Goal: Task Accomplishment & Management: Use online tool/utility

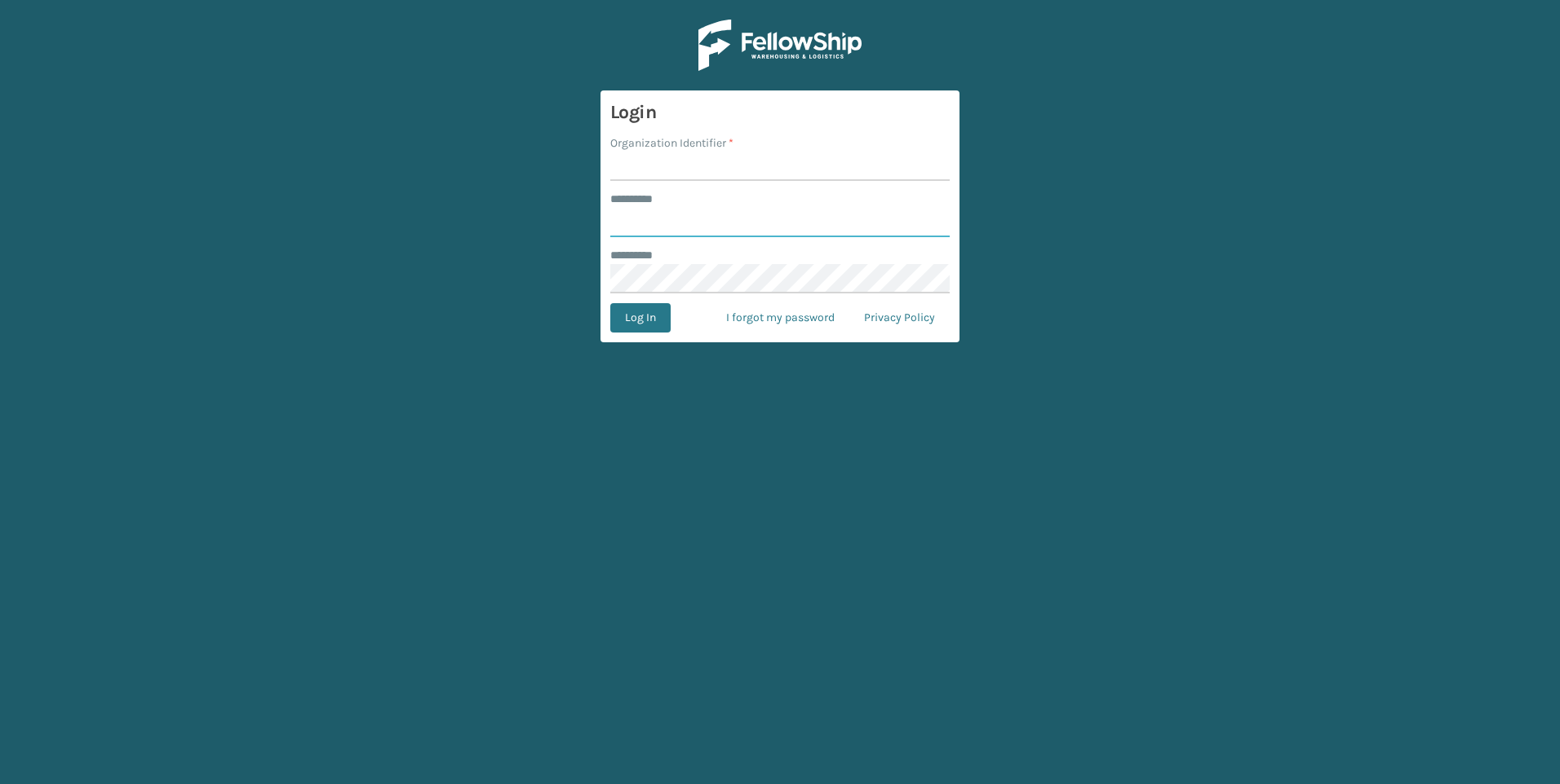
type input "***"
click at [704, 179] on input "Organization Identifier *" at bounding box center [780, 166] width 339 height 30
type input "Fellowship - West"
click at [651, 312] on button "Log In" at bounding box center [640, 318] width 60 height 30
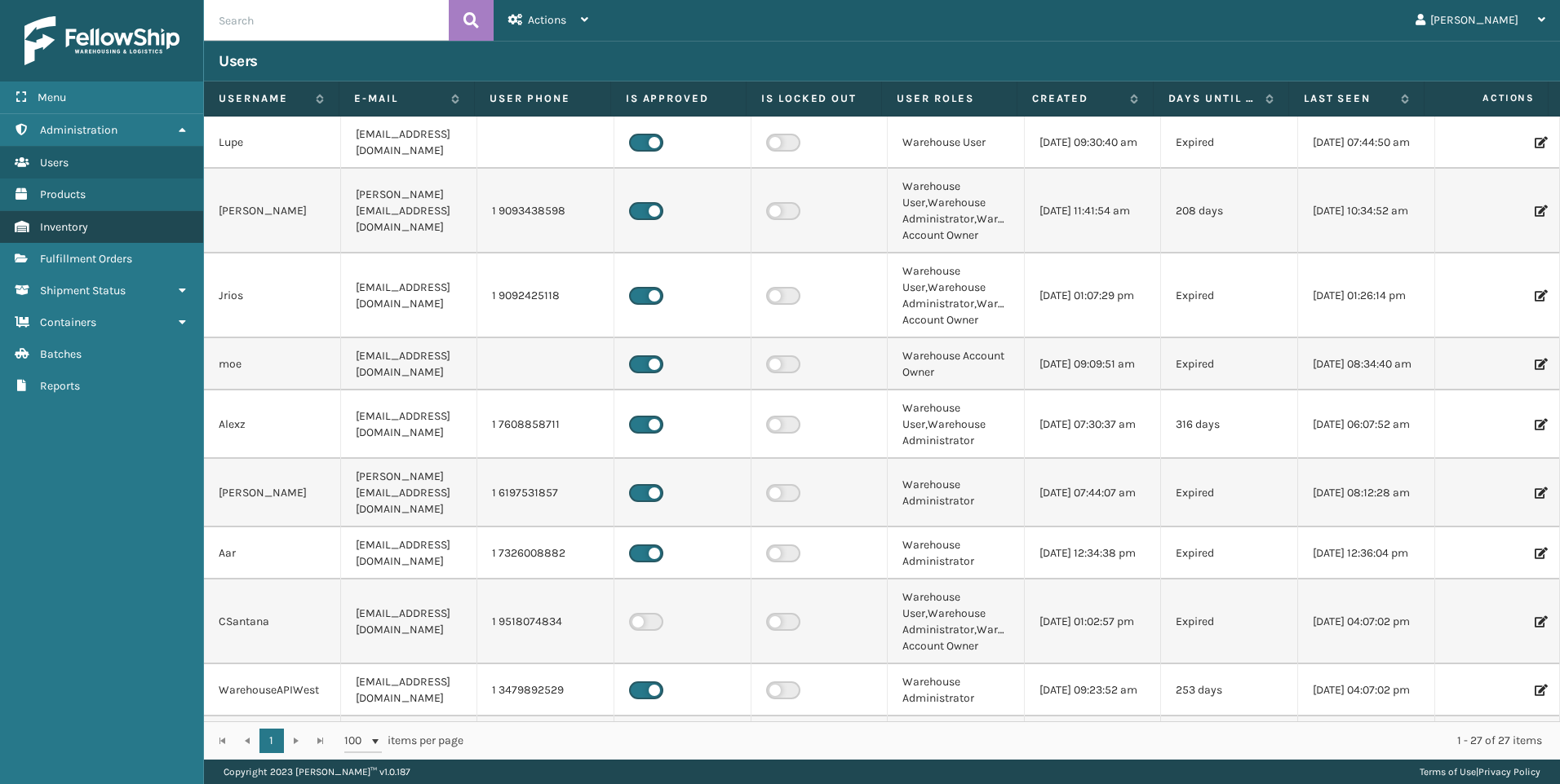
click at [101, 239] on link "Inventory" at bounding box center [102, 227] width 203 height 32
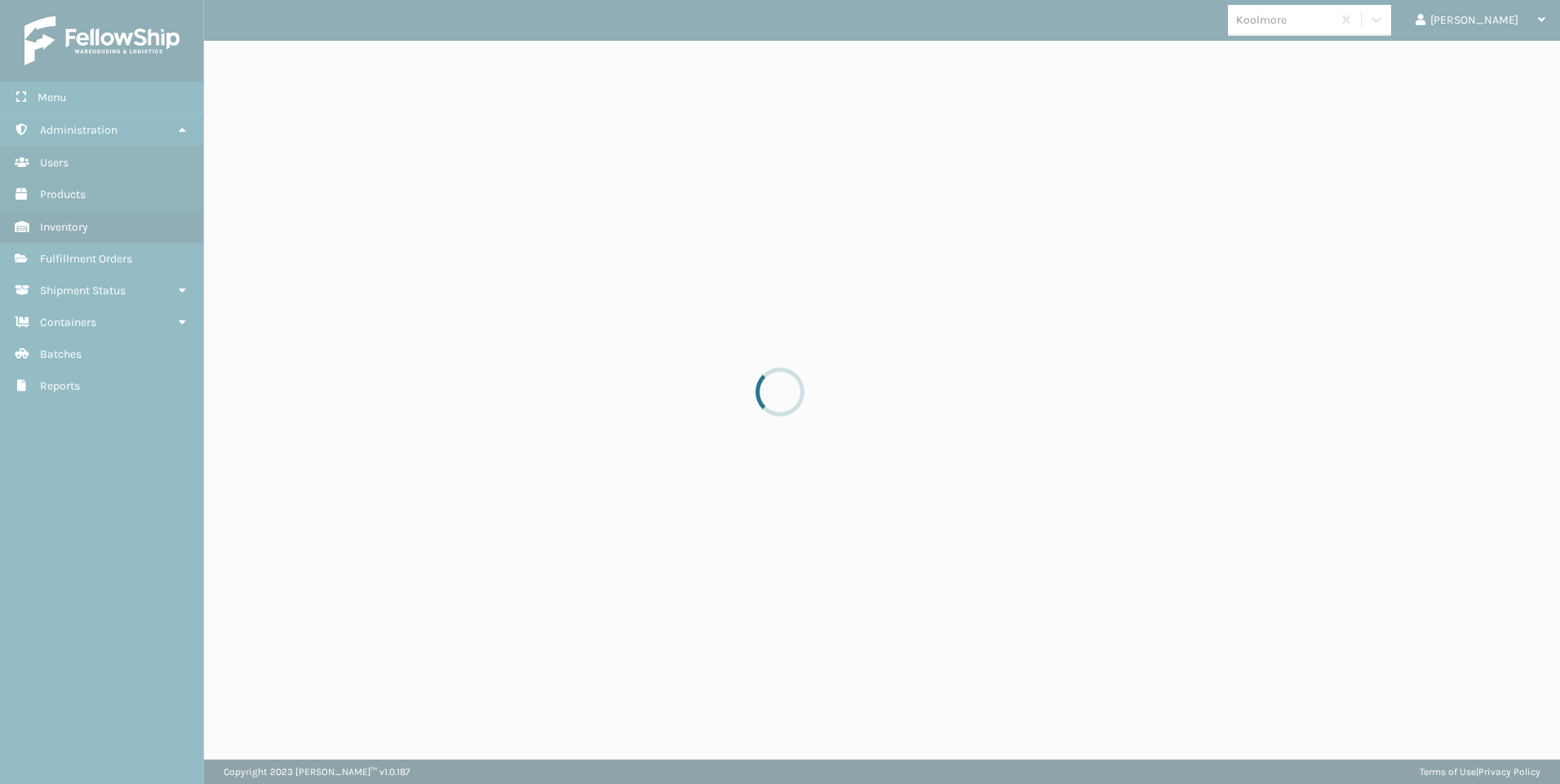
click at [99, 257] on div at bounding box center [780, 392] width 1560 height 784
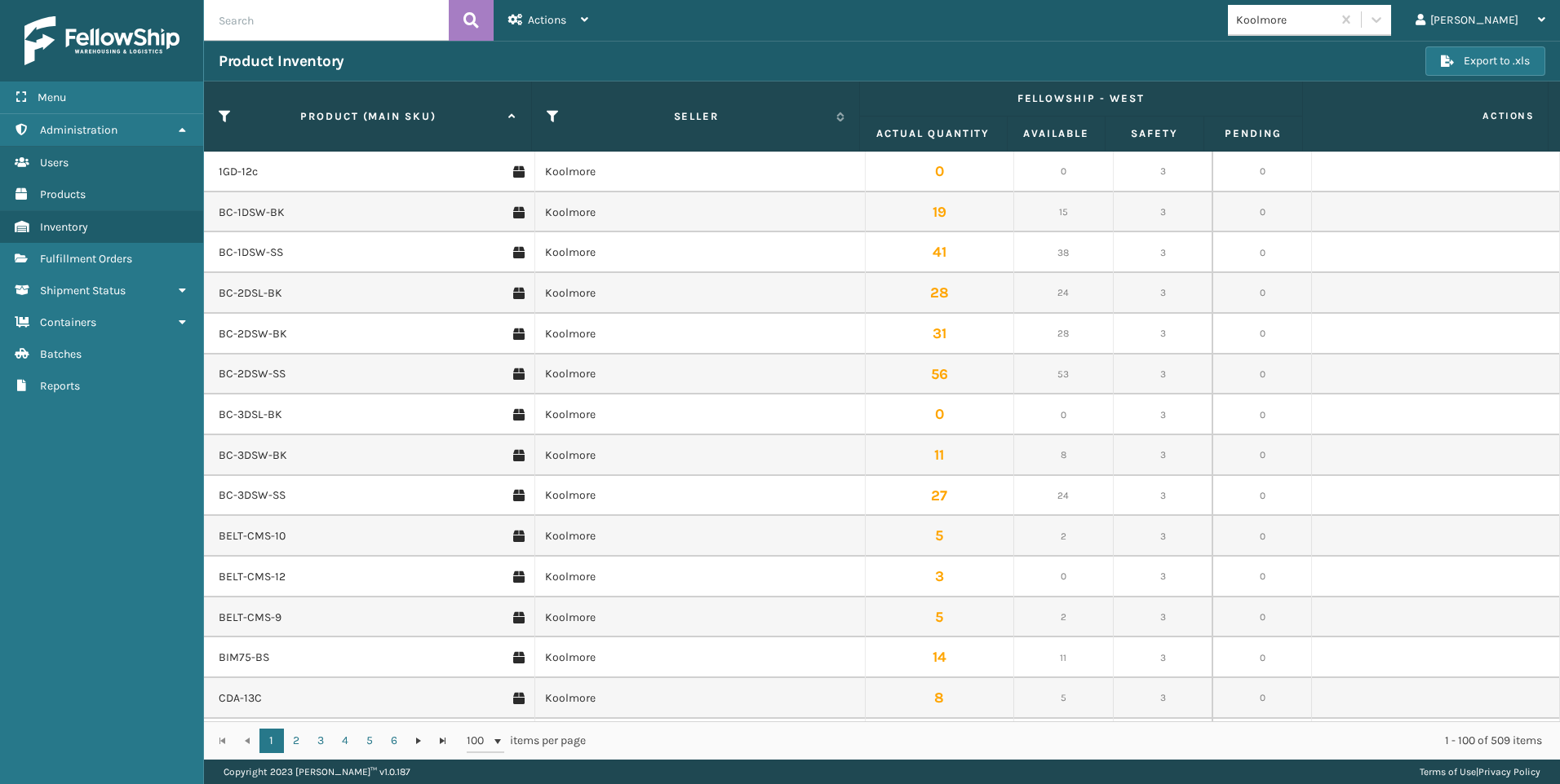
click at [54, 262] on span "Fulfillment Orders" at bounding box center [87, 259] width 93 height 14
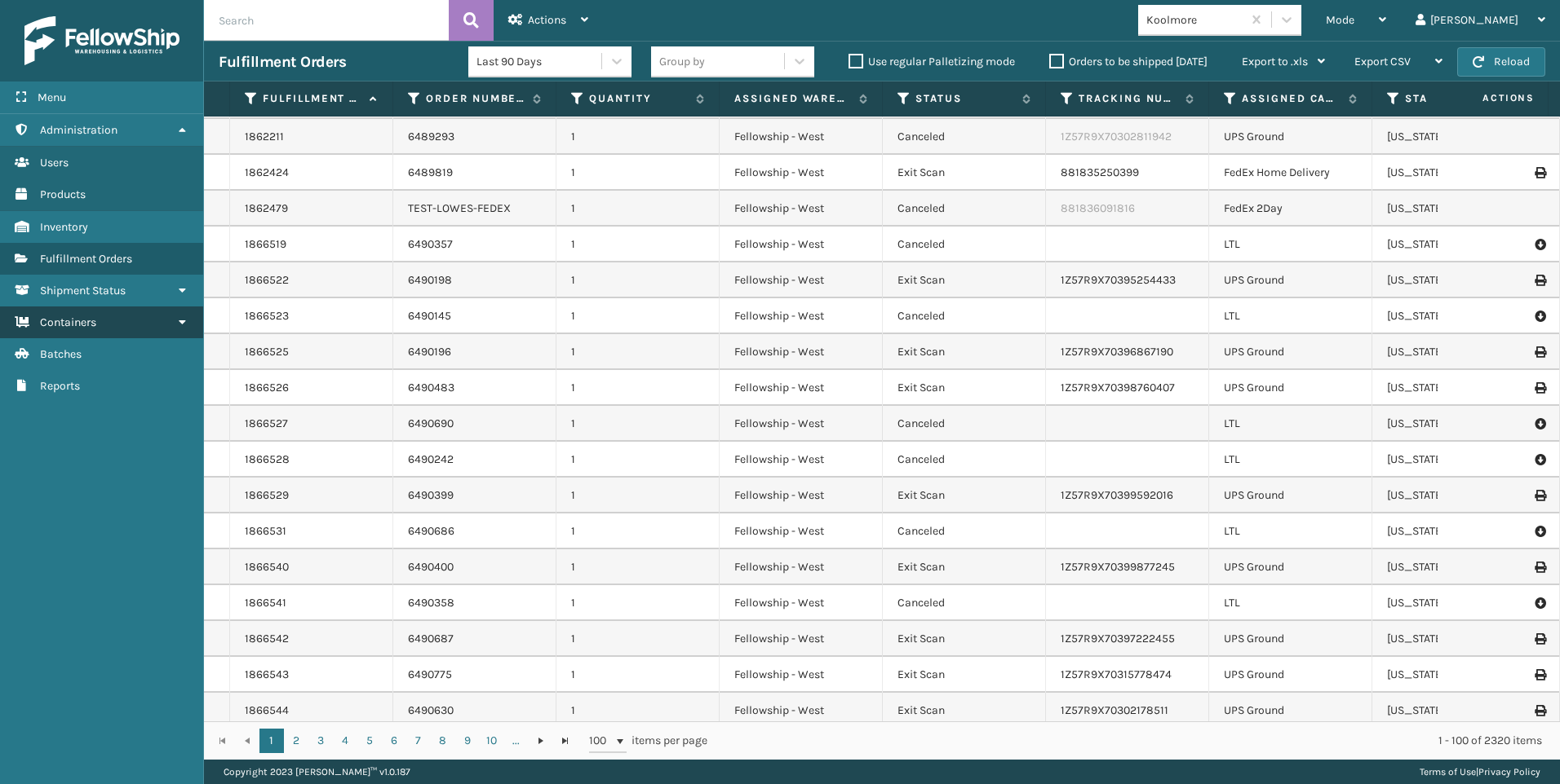
scroll to position [163, 0]
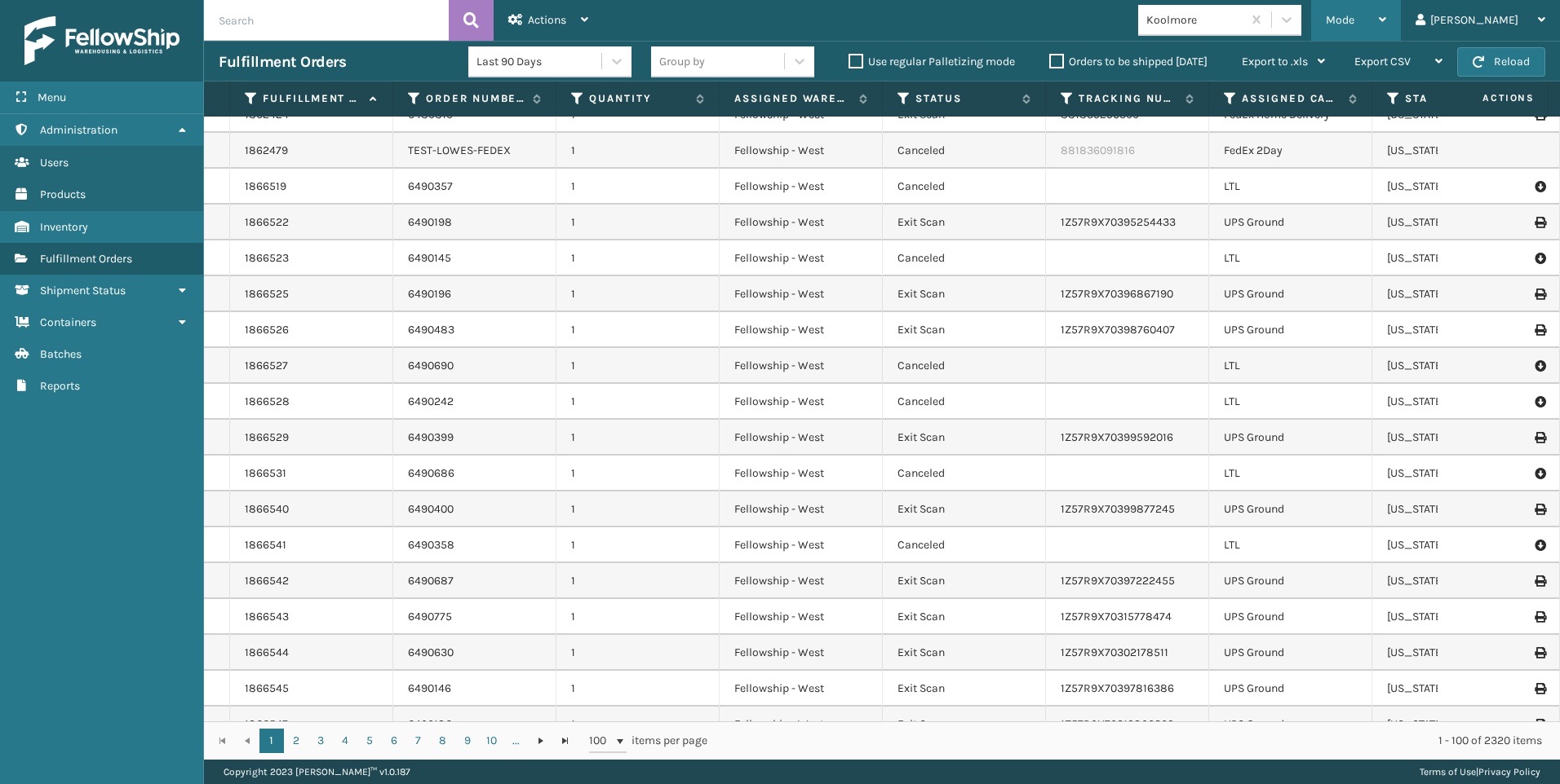
drag, startPoint x: 1426, startPoint y: 19, endPoint x: 1391, endPoint y: 34, distance: 38.1
click at [1354, 20] on span "Mode" at bounding box center [1339, 20] width 29 height 14
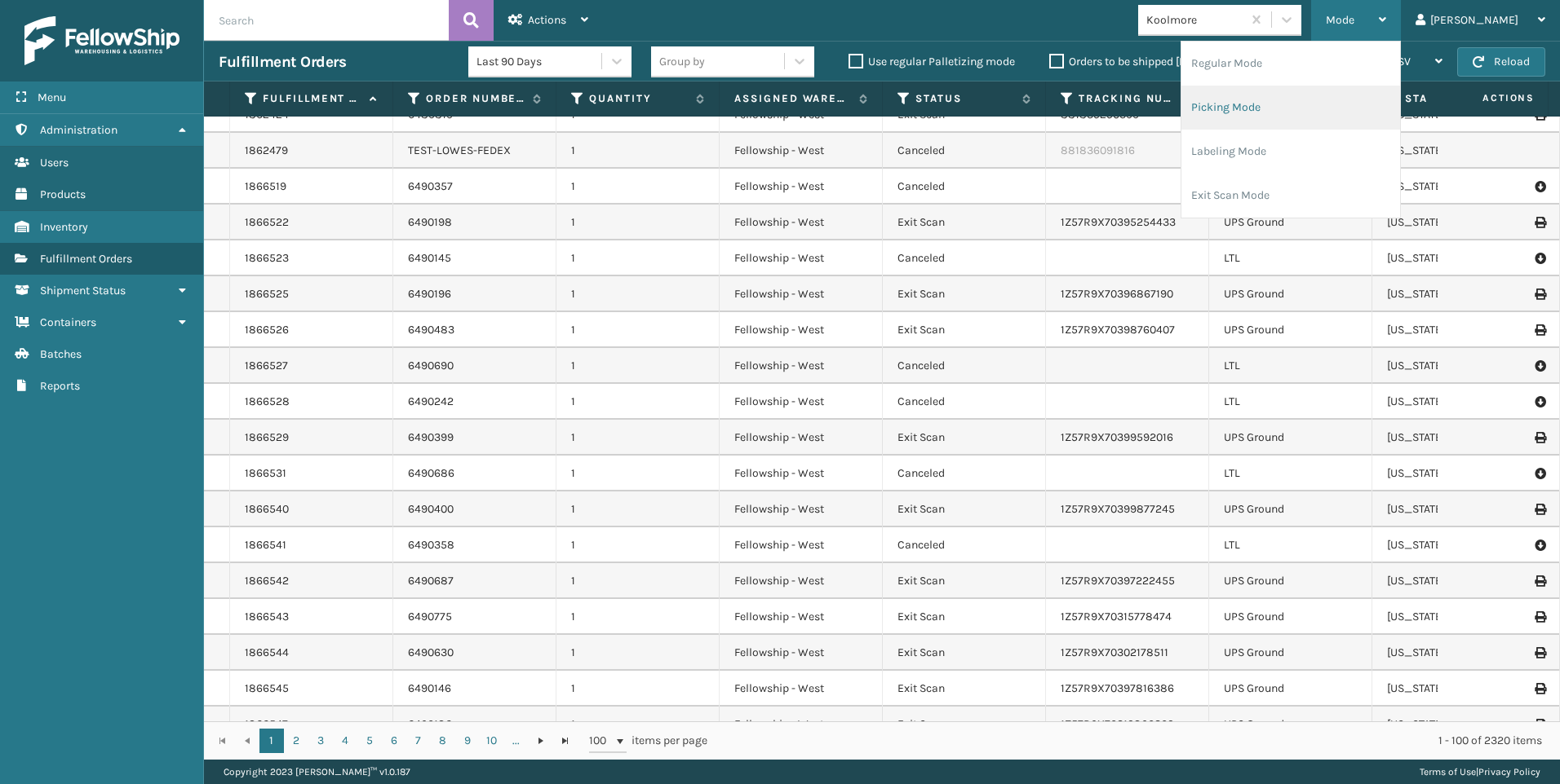
click at [1319, 104] on li "Picking Mode" at bounding box center [1291, 107] width 219 height 44
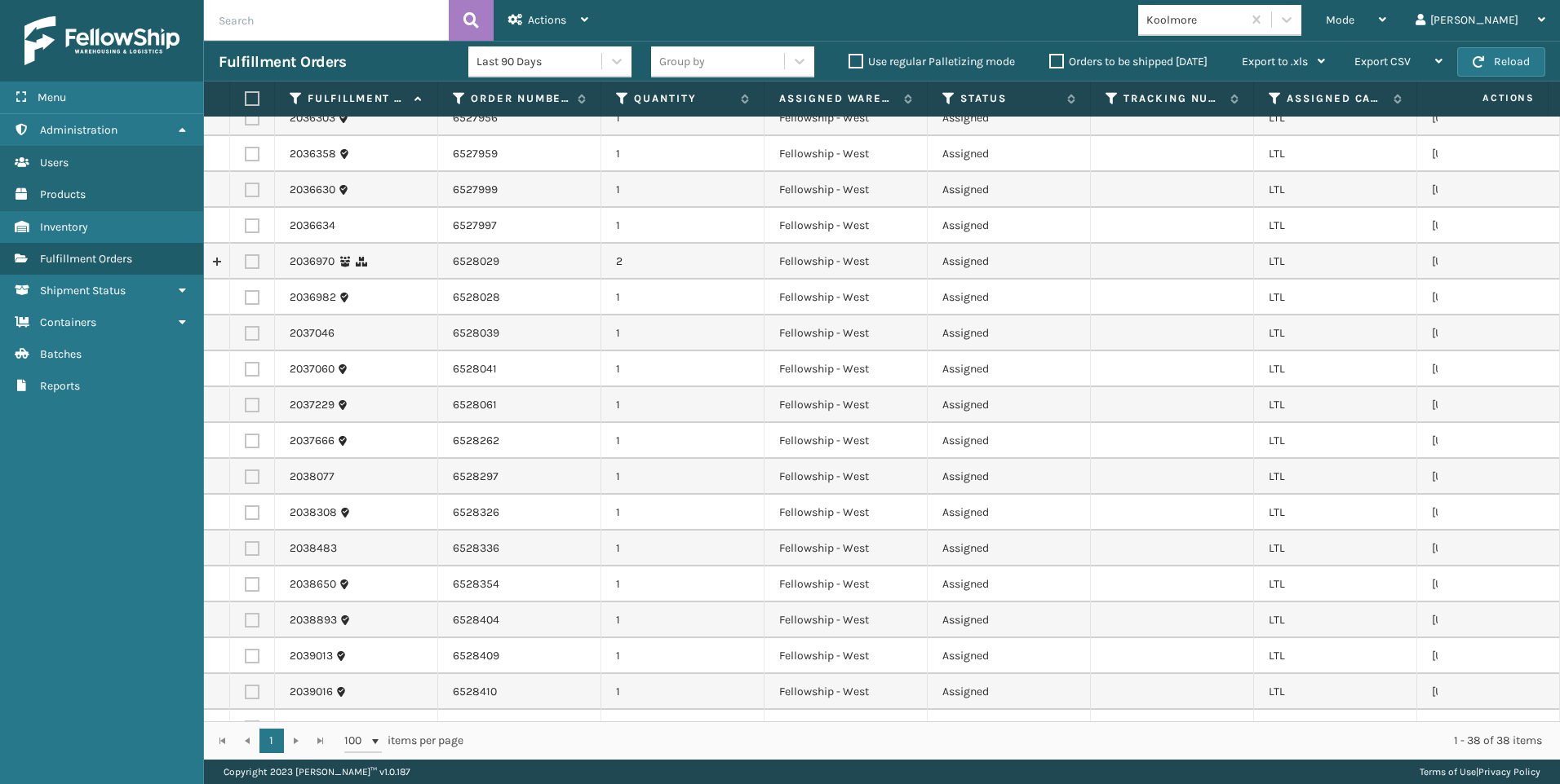
scroll to position [770, 0]
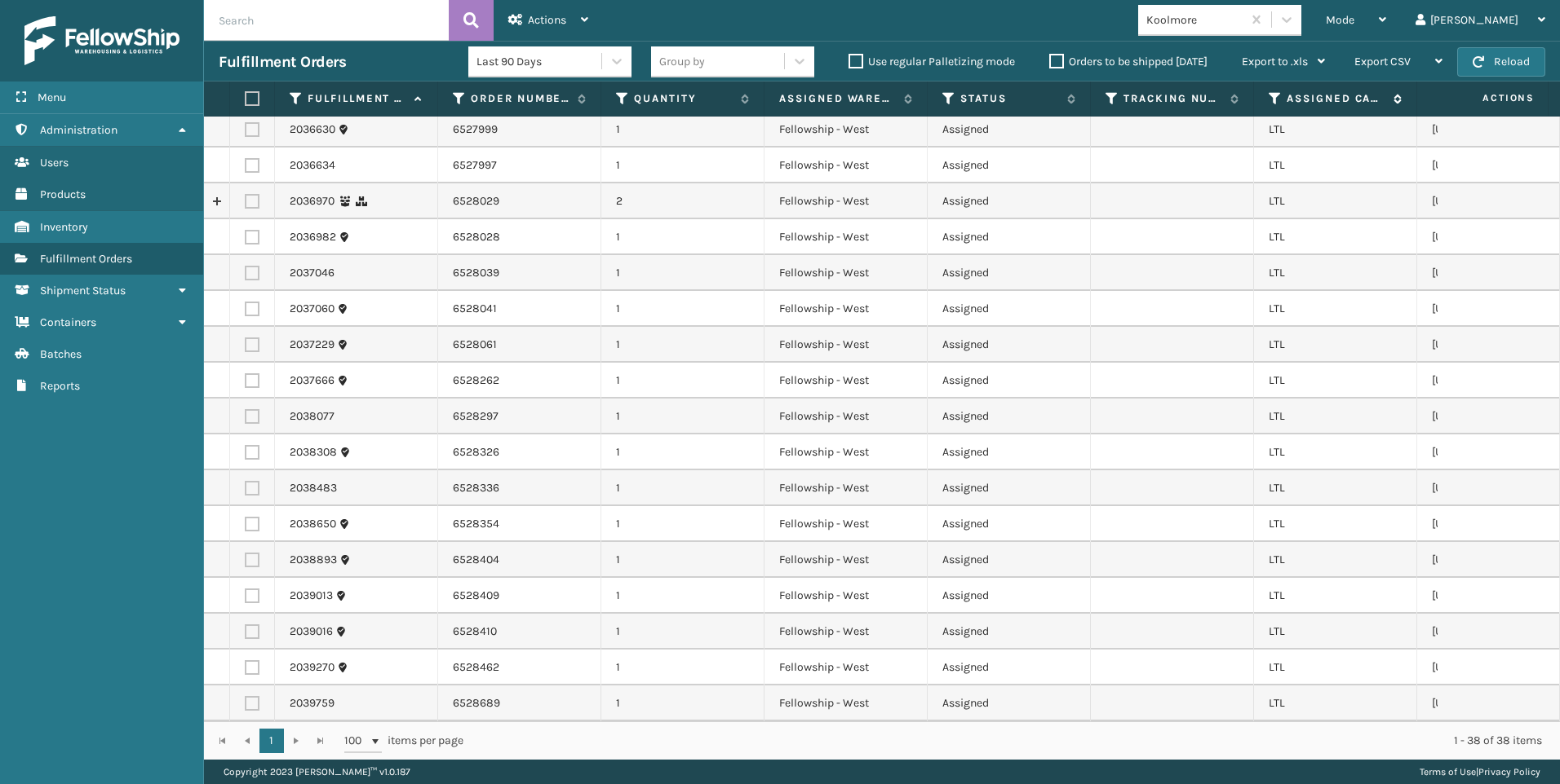
click at [1275, 104] on icon at bounding box center [1274, 98] width 13 height 15
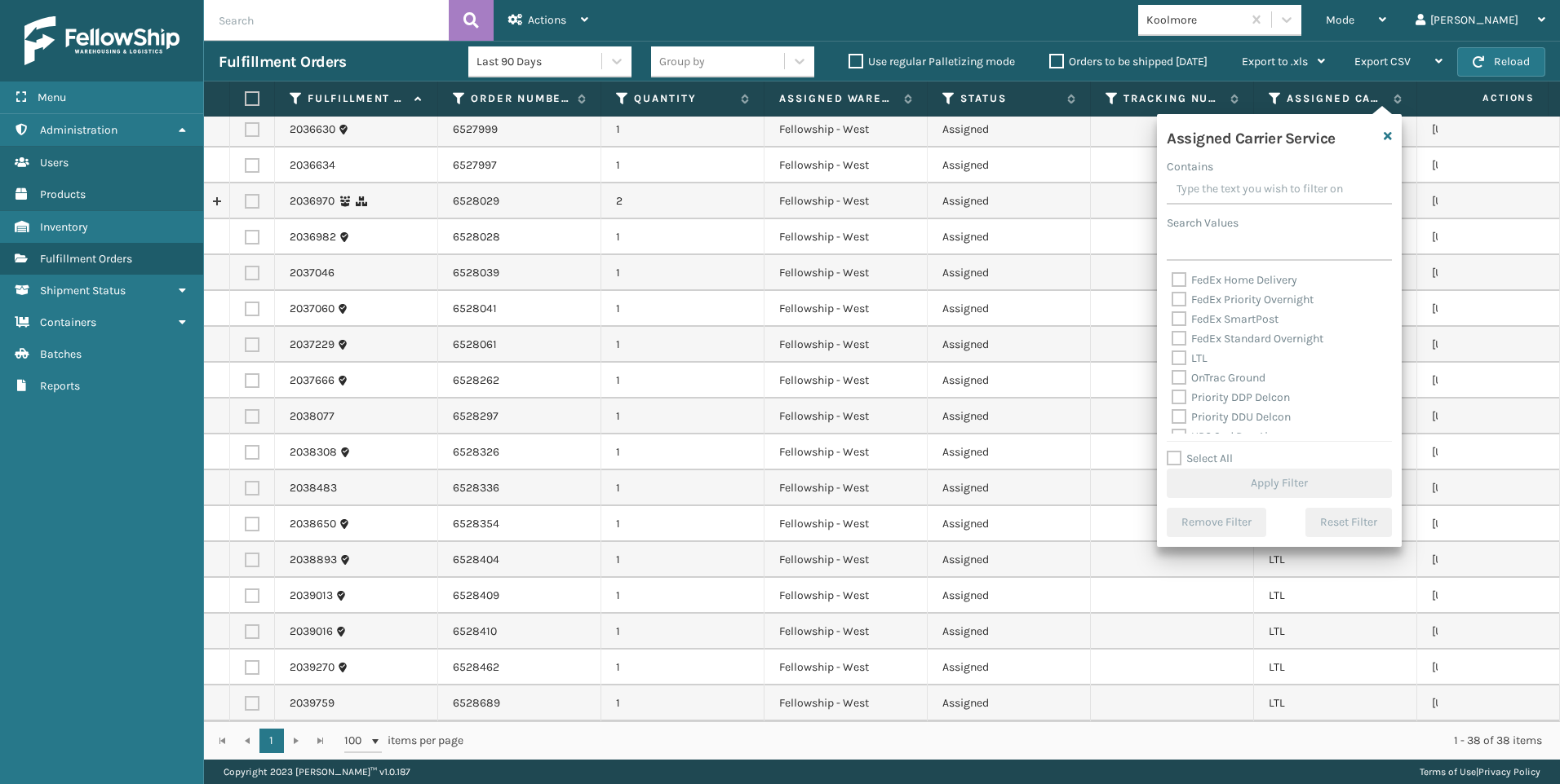
scroll to position [163, 0]
drag, startPoint x: 1202, startPoint y: 350, endPoint x: 1210, endPoint y: 405, distance: 55.6
click at [1201, 350] on label "LTL" at bounding box center [1189, 352] width 35 height 14
click at [1173, 350] on input "LTL" at bounding box center [1172, 348] width 1 height 11
checkbox input "true"
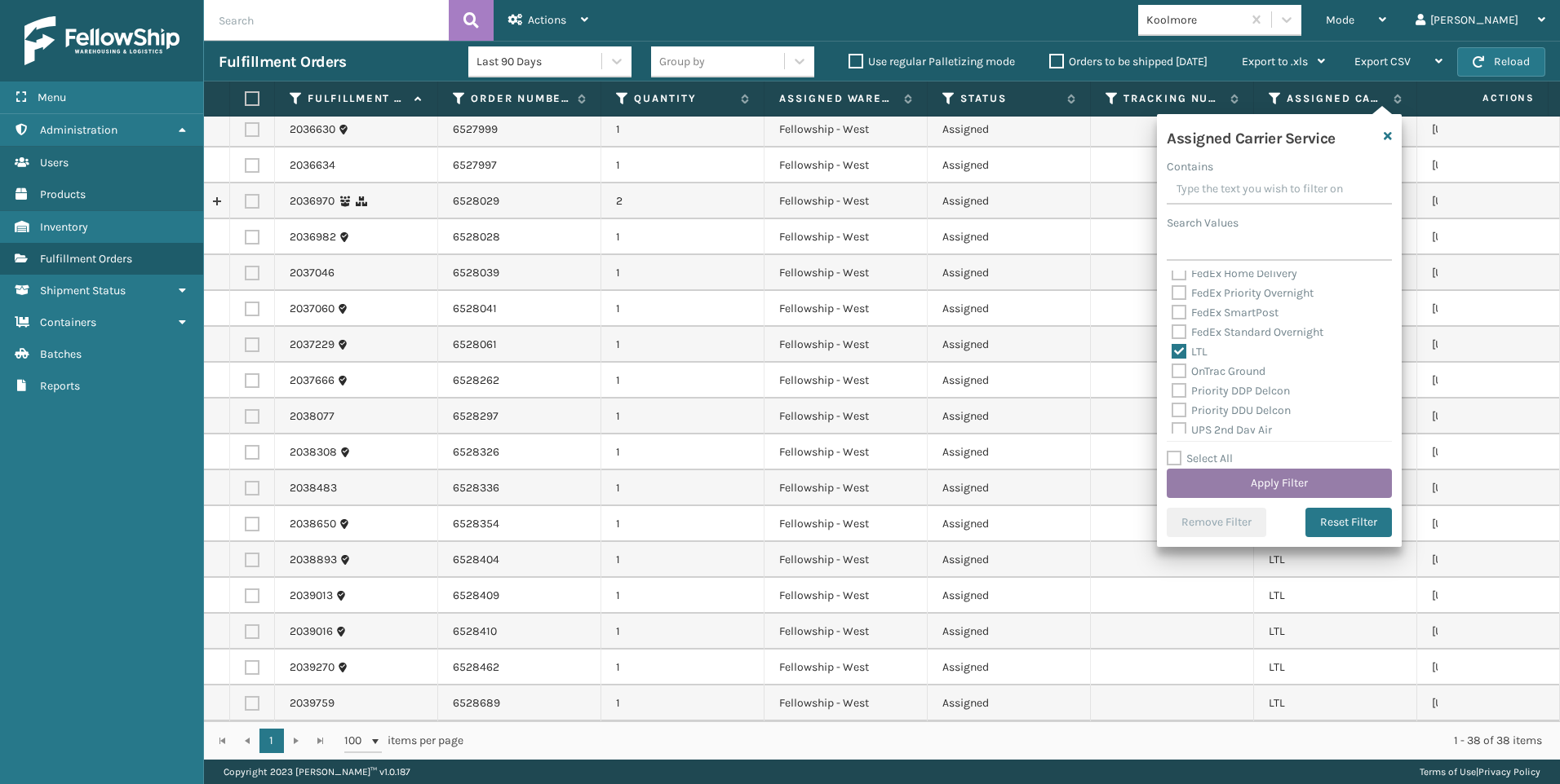
click at [1254, 492] on button "Apply Filter" at bounding box center [1279, 484] width 225 height 30
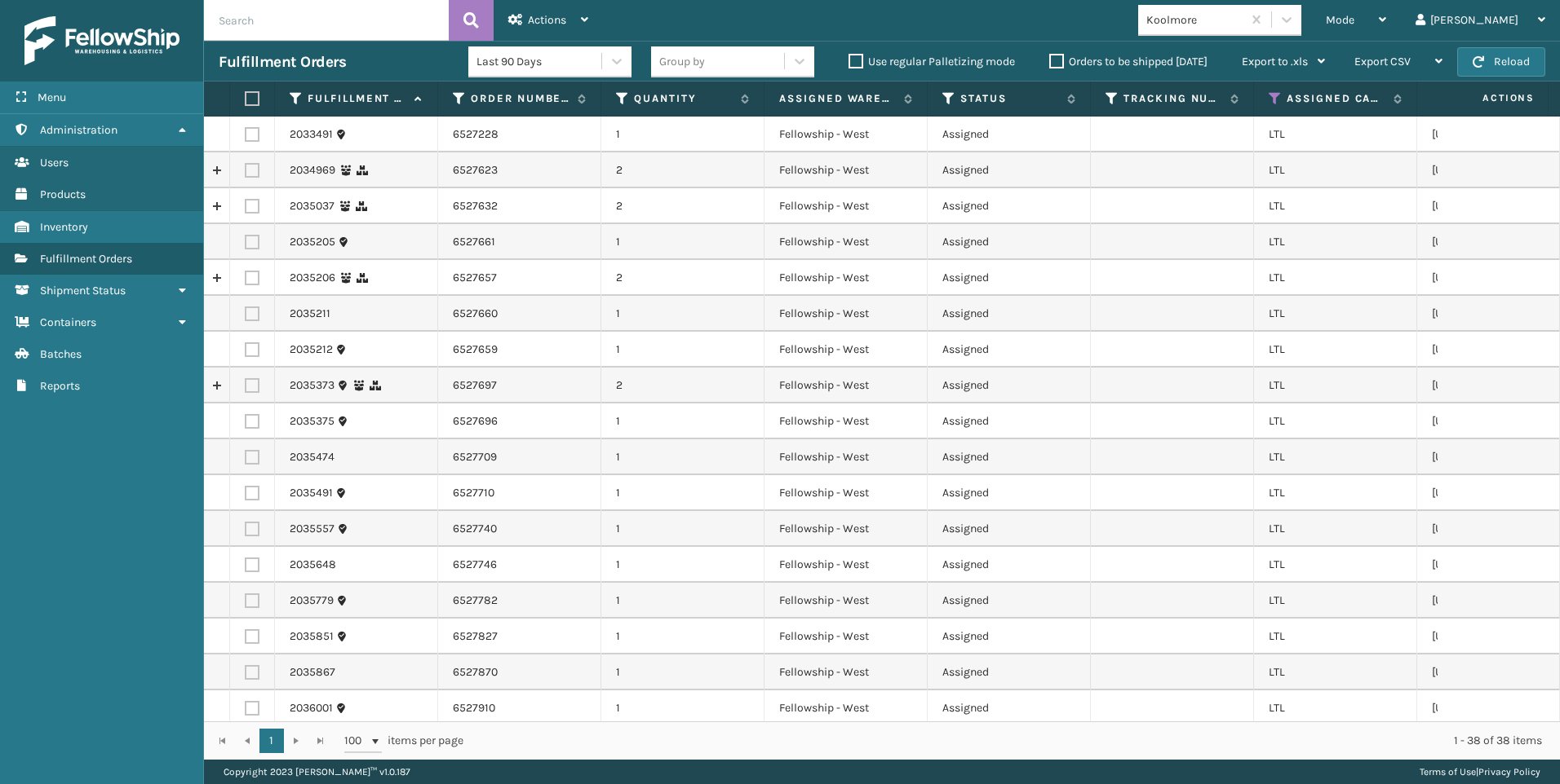
click at [247, 105] on label at bounding box center [249, 98] width 10 height 15
click at [245, 104] on input "checkbox" at bounding box center [244, 98] width 1 height 11
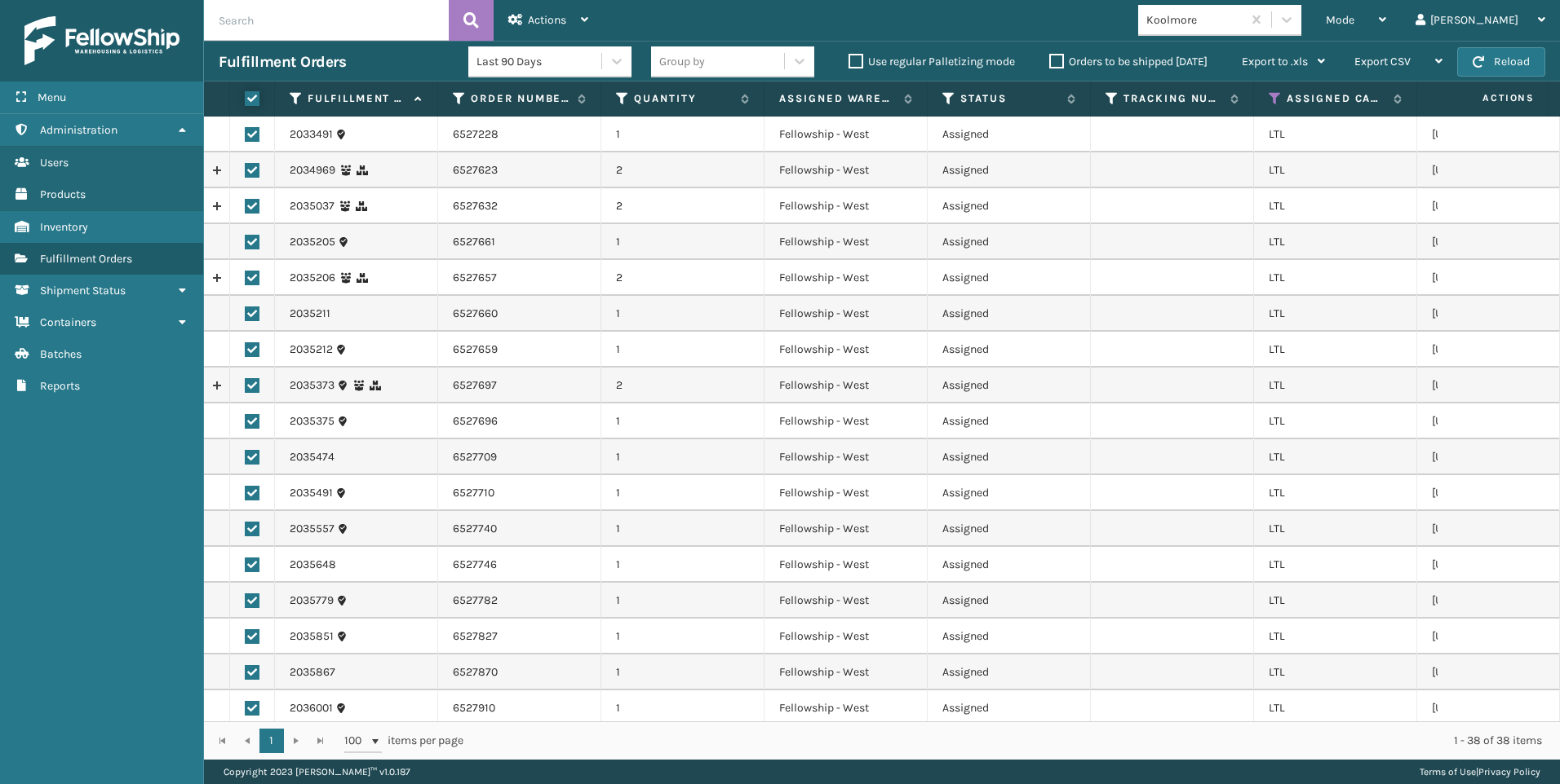
checkbox input "true"
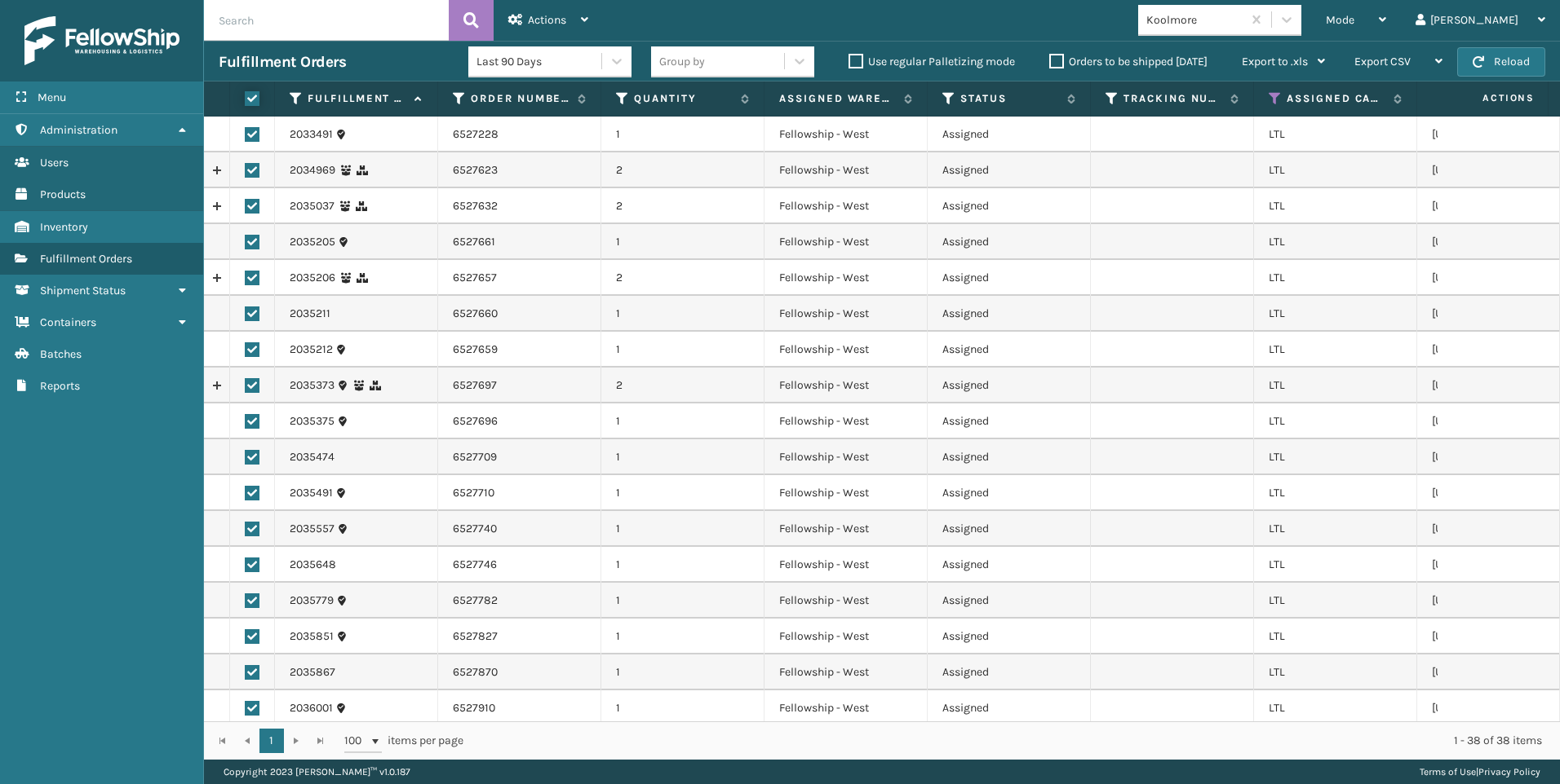
checkbox input "true"
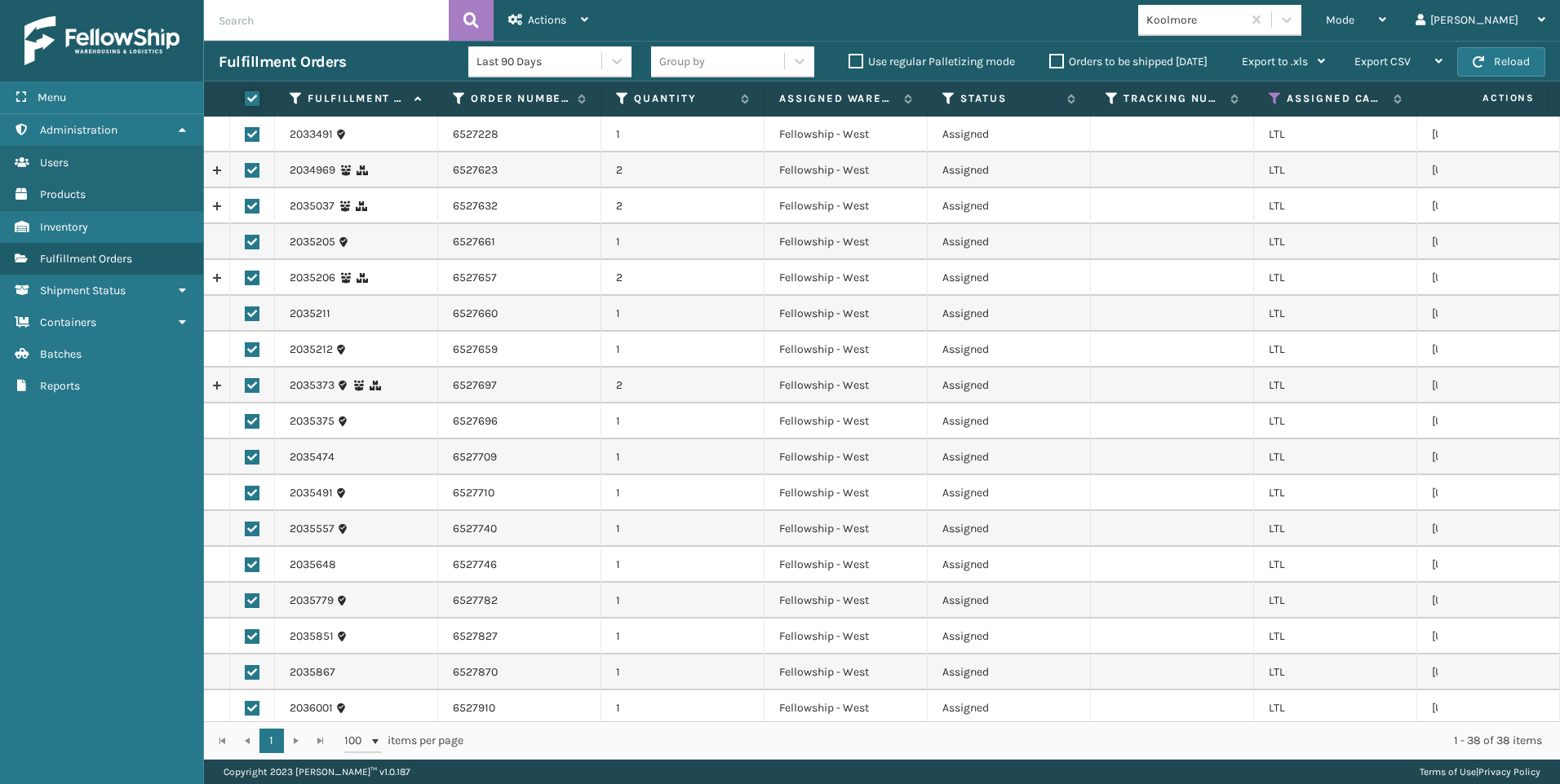
checkbox input "true"
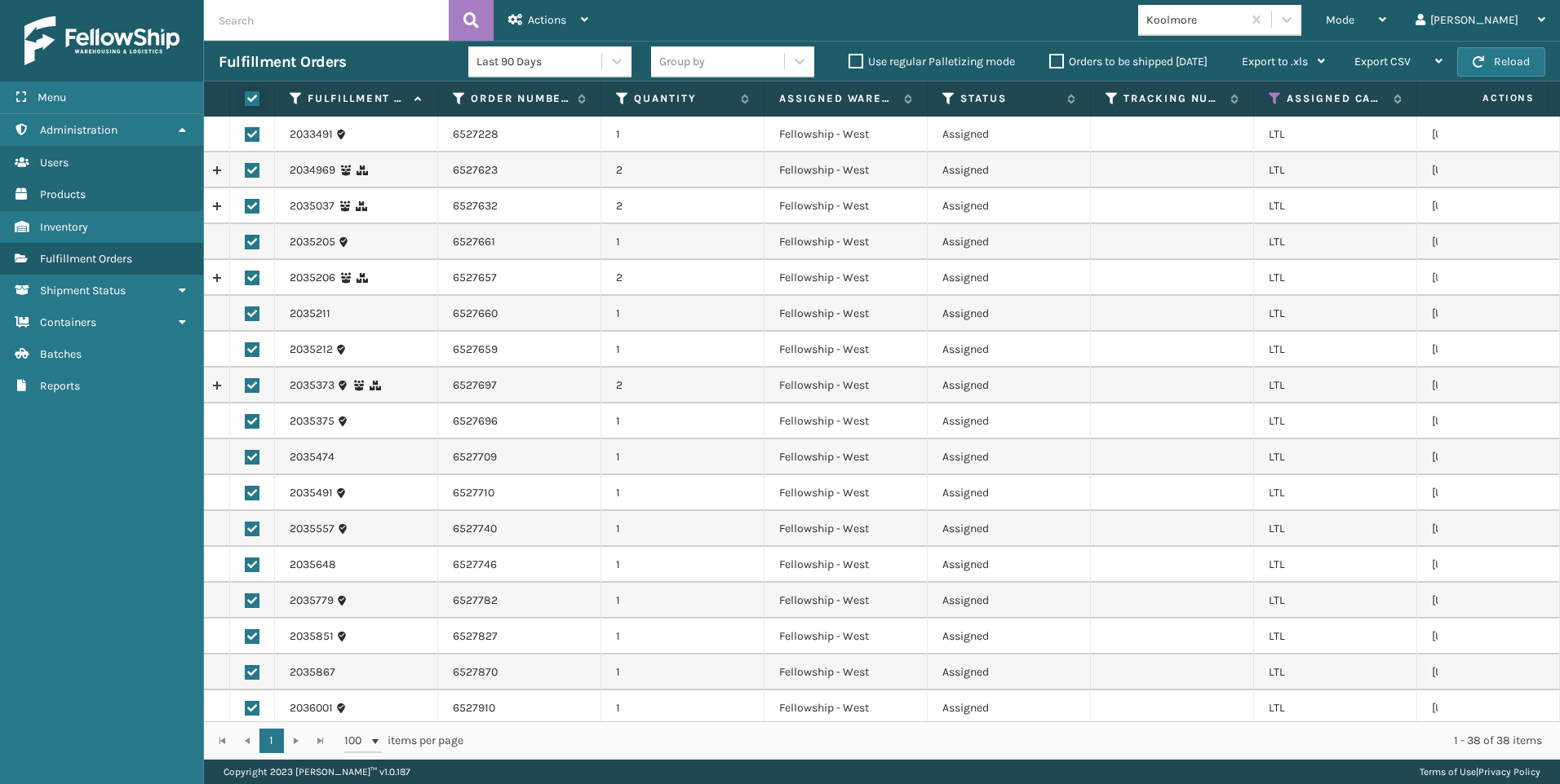
checkbox input "true"
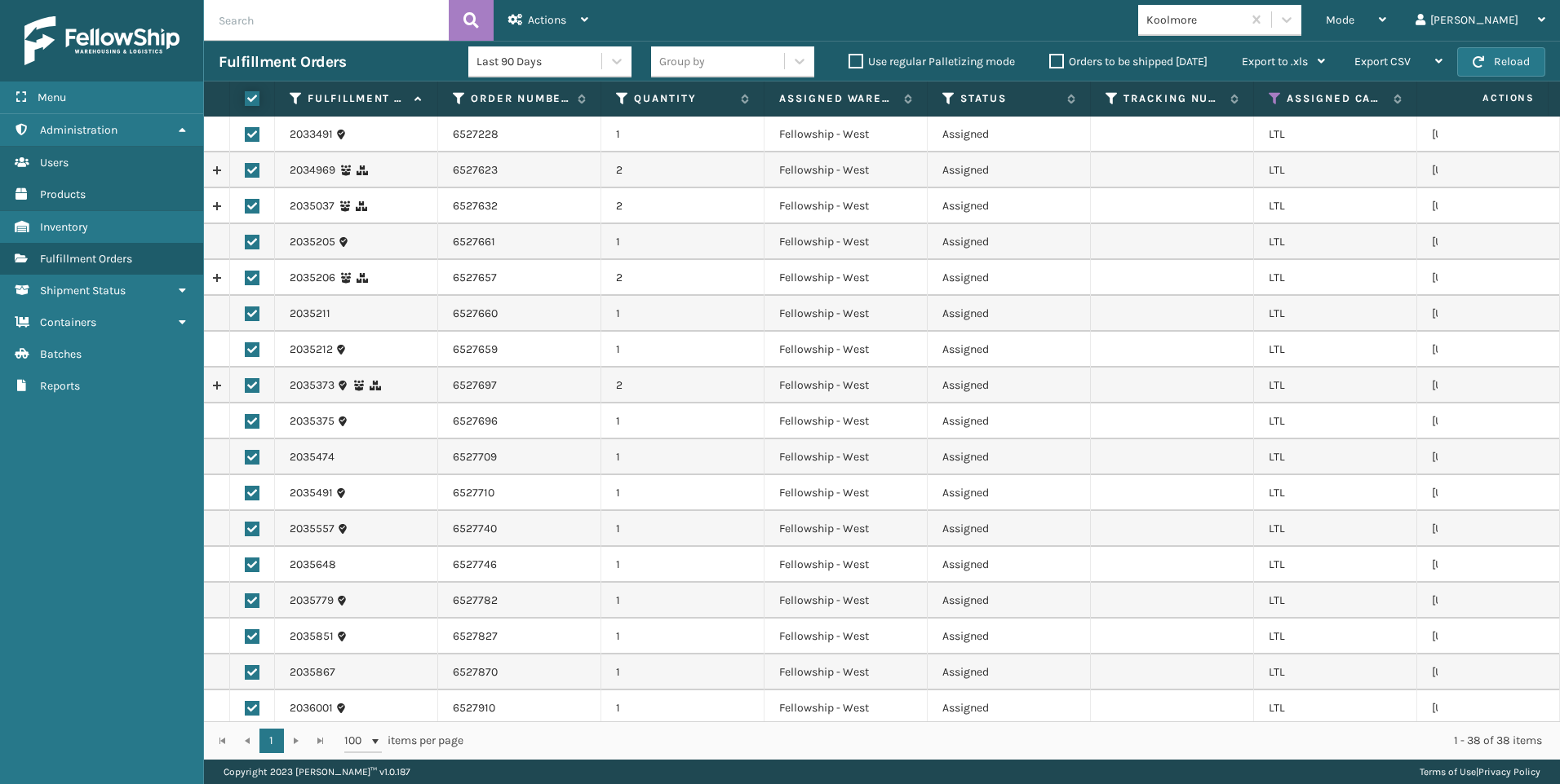
checkbox input "true"
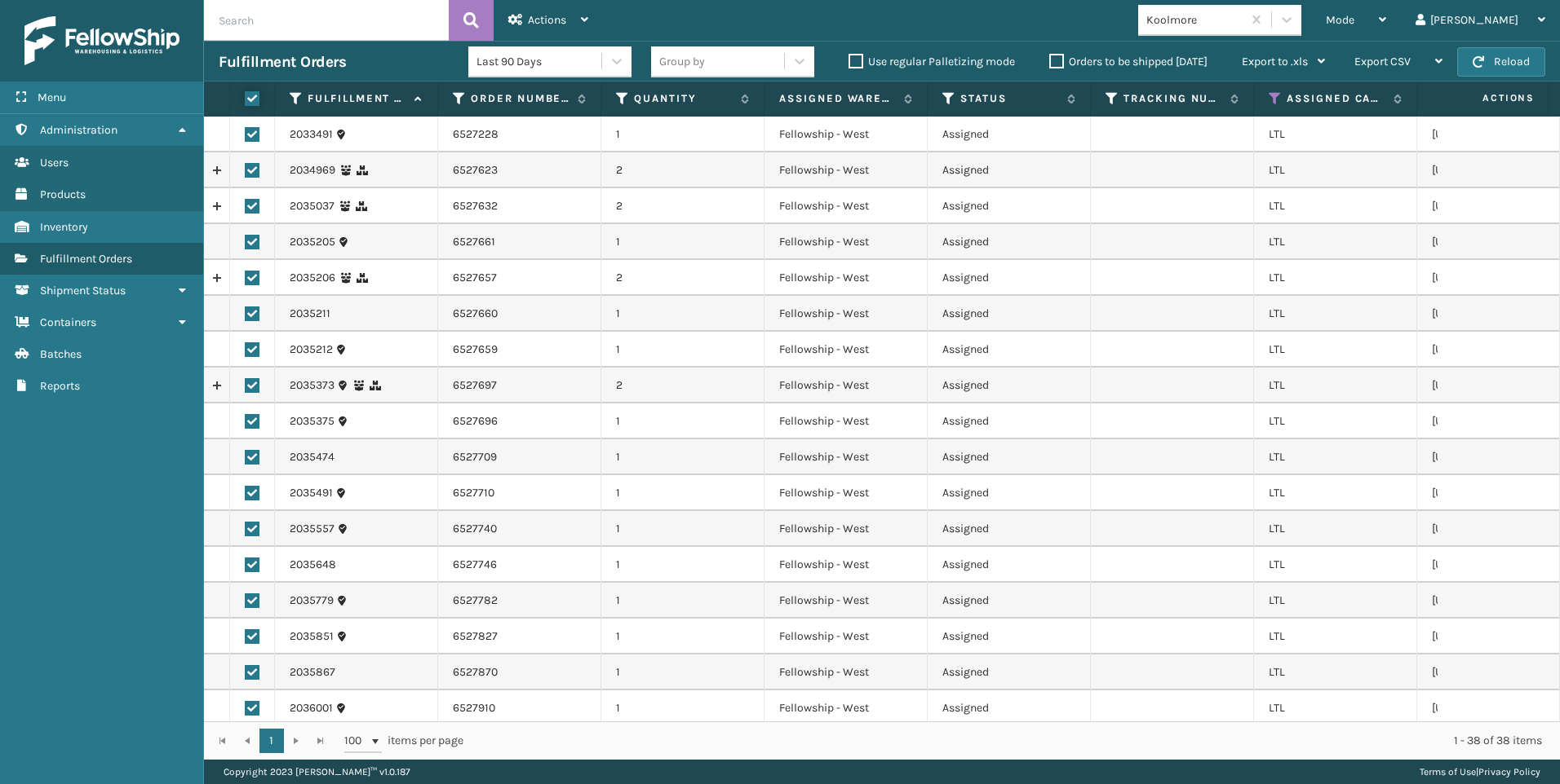
checkbox input "true"
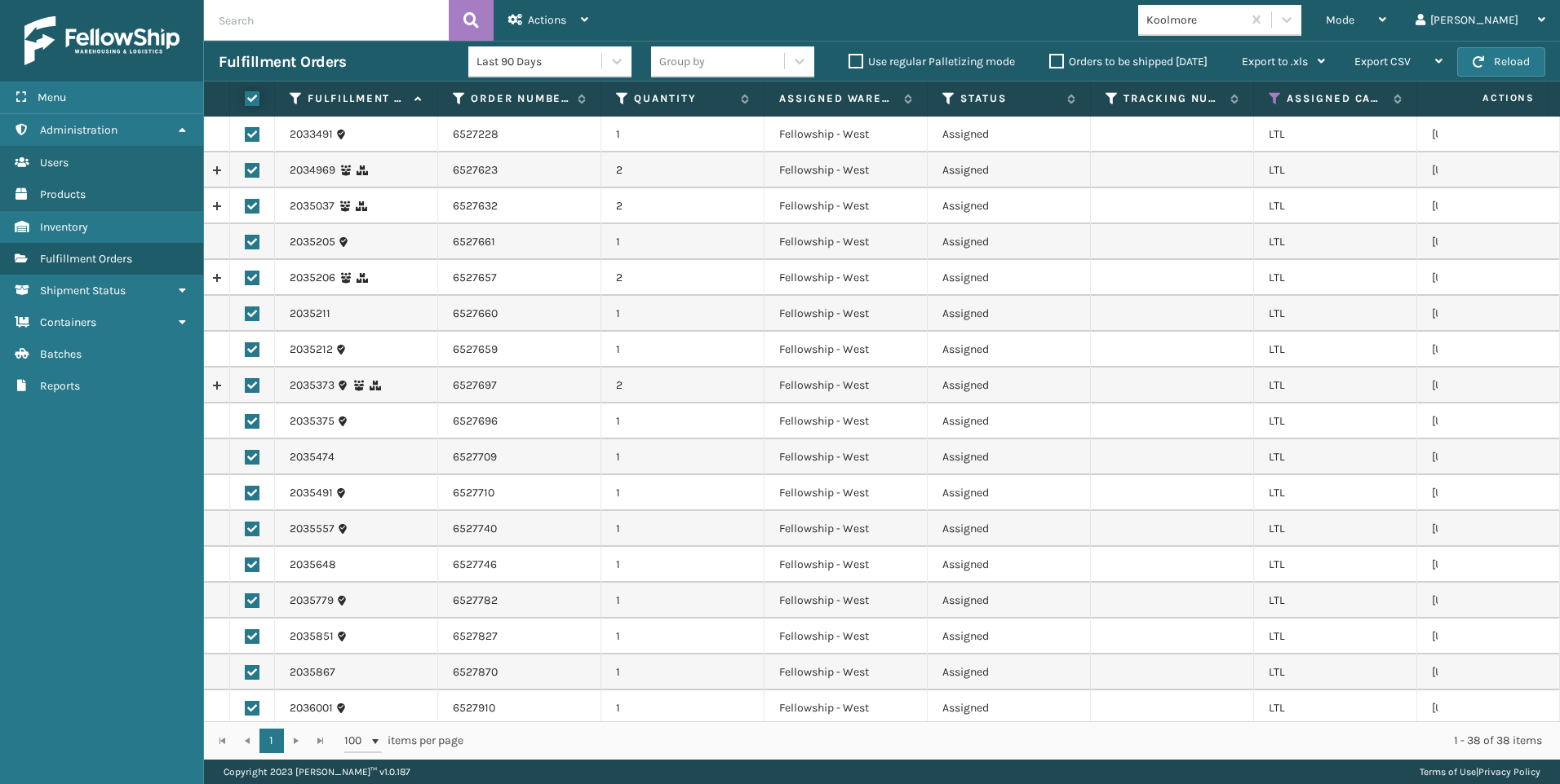
checkbox input "true"
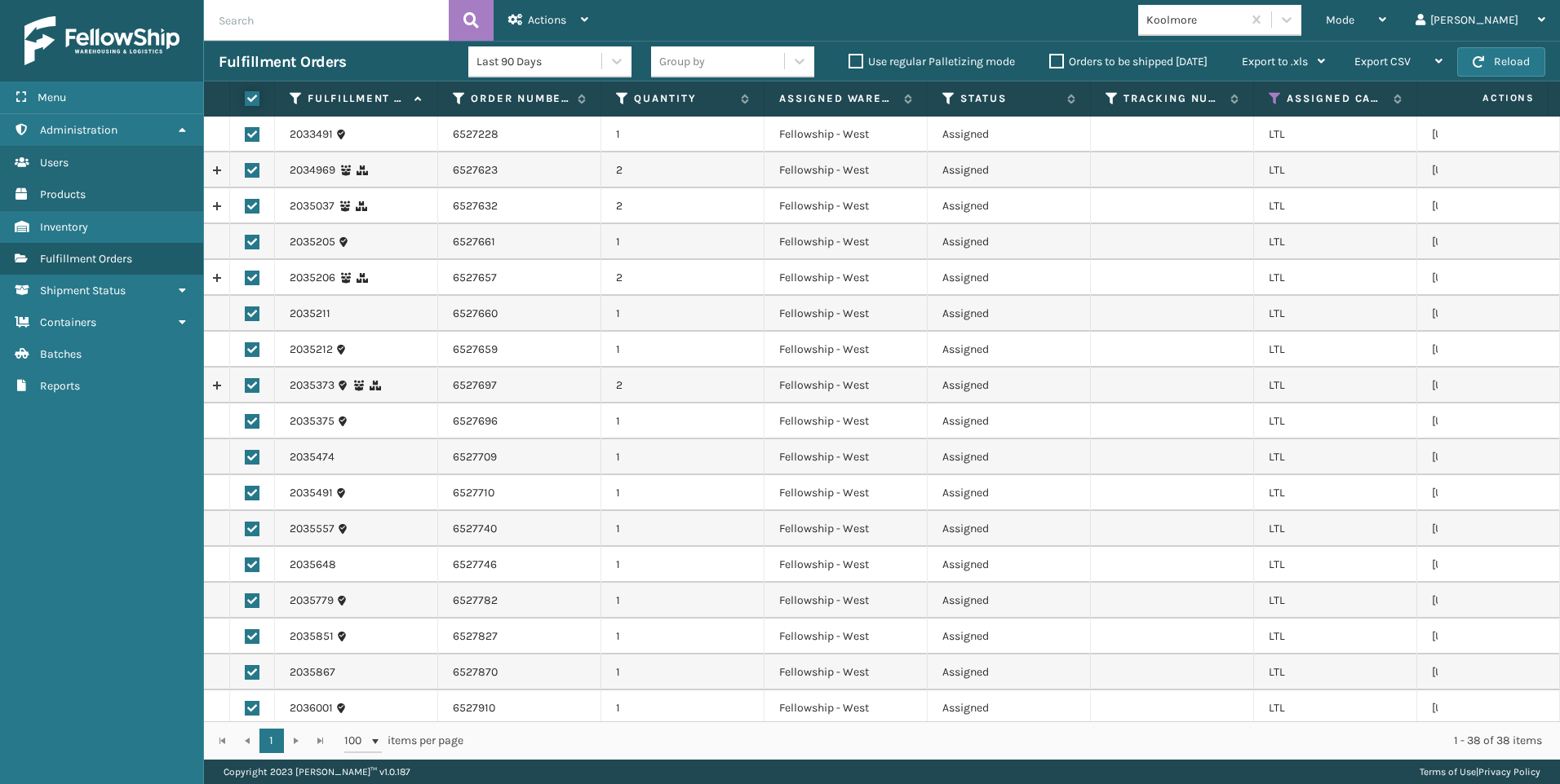
checkbox input "true"
click at [526, 33] on div "Actions" at bounding box center [548, 20] width 80 height 40
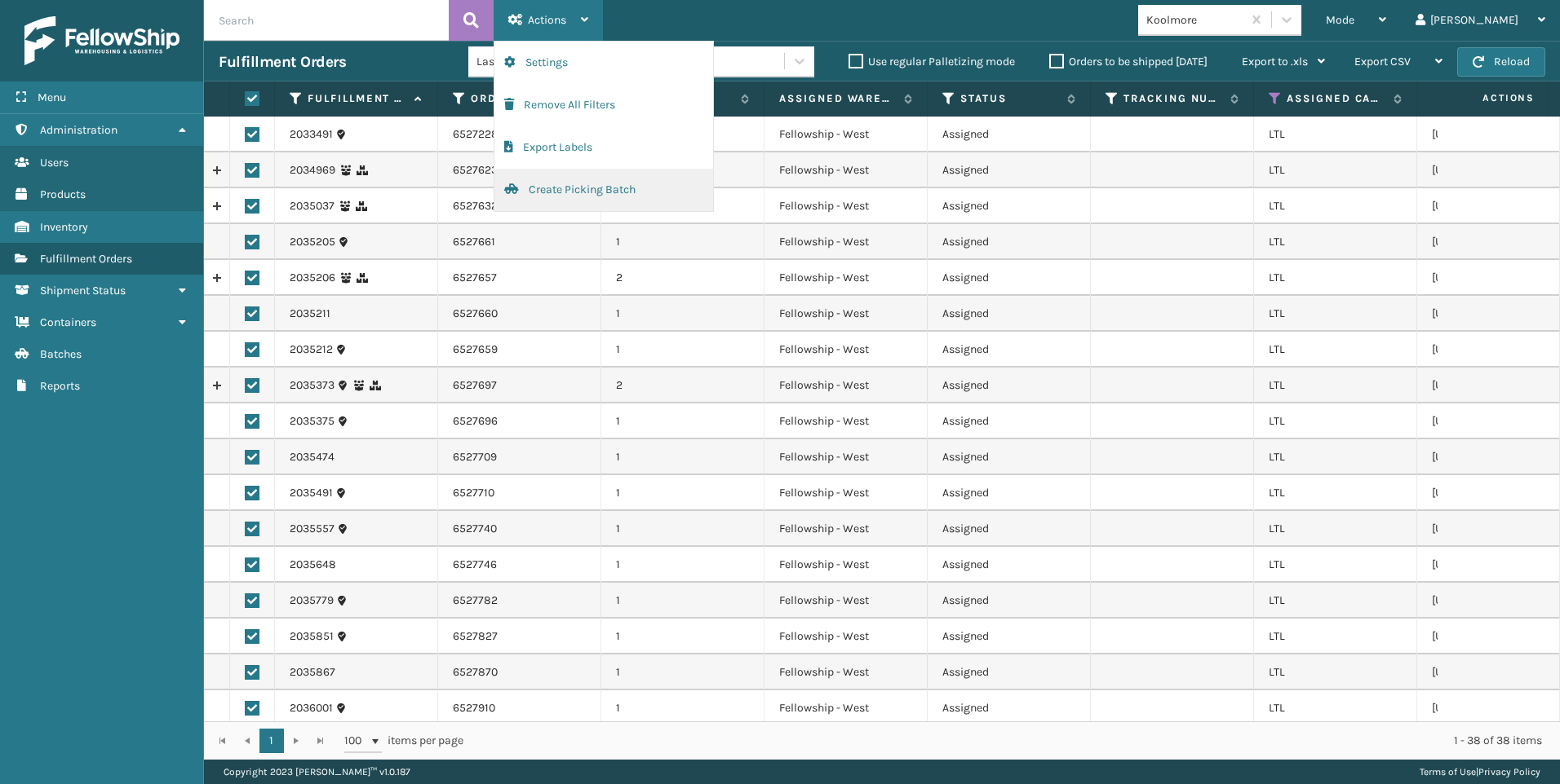
click at [604, 187] on button "Create Picking Batch" at bounding box center [604, 189] width 219 height 42
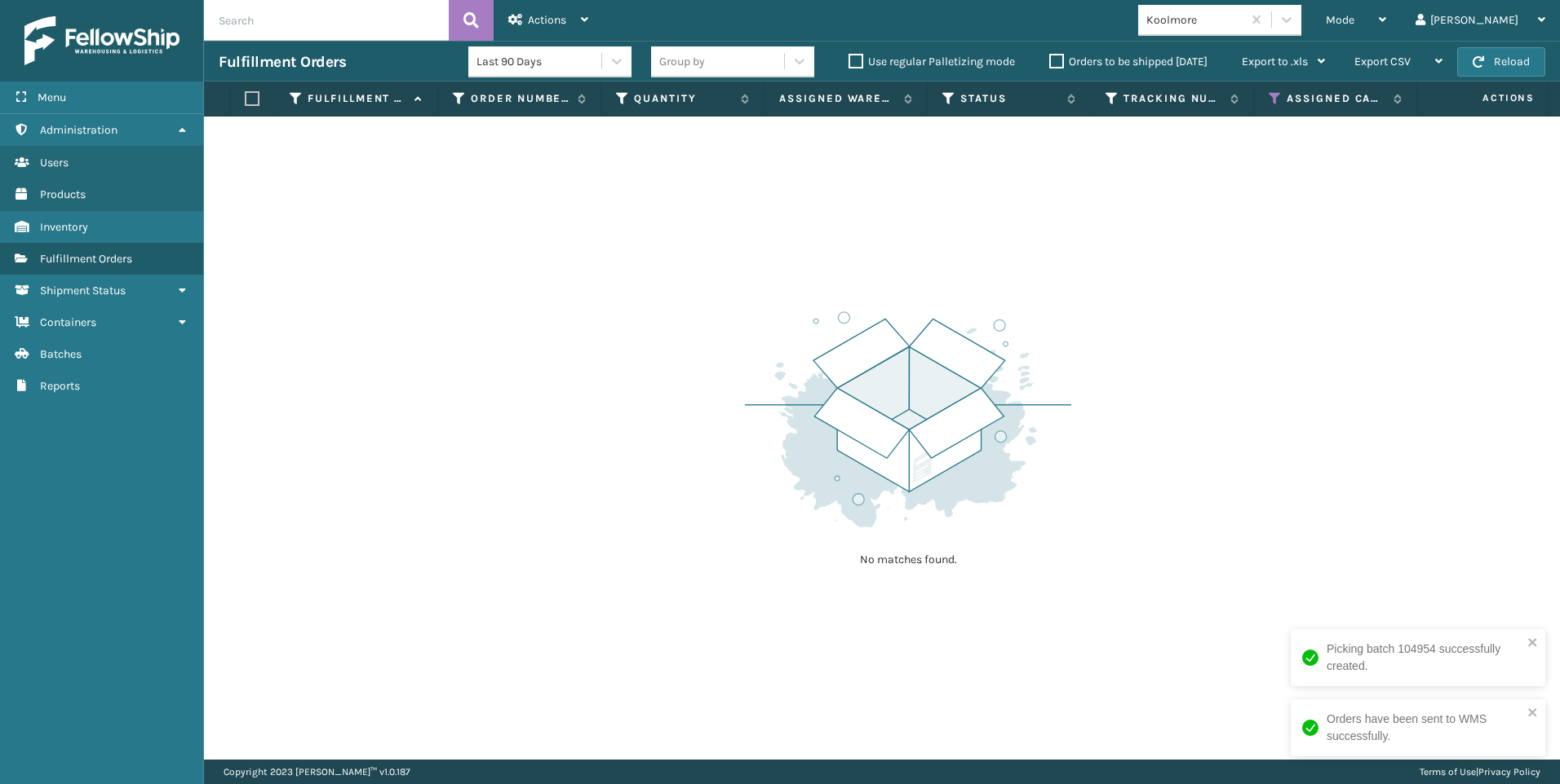
drag, startPoint x: 489, startPoint y: 258, endPoint x: 489, endPoint y: 244, distance: 14.0
click at [489, 258] on div "No matches found." at bounding box center [882, 437] width 1356 height 643
click at [1287, 37] on div "Mode Regular Mode Picking Mode Labeling Mode Exit Scan Mode Koolmore Liz Log Out" at bounding box center [1081, 20] width 957 height 40
click at [1244, 19] on div "Koolmore" at bounding box center [1194, 20] width 98 height 17
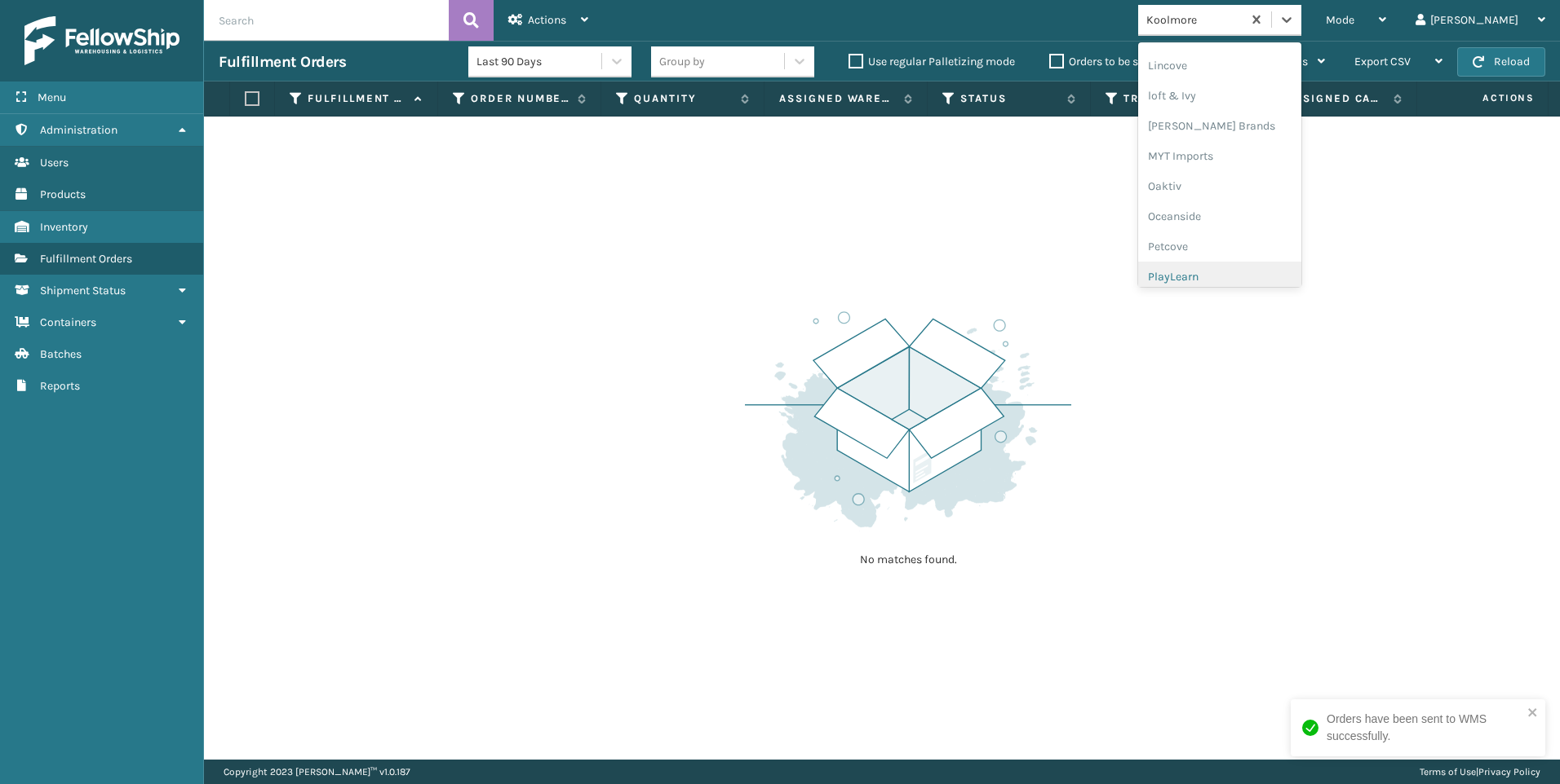
scroll to position [788, 0]
click at [1268, 241] on div "SleepGeekz" at bounding box center [1220, 238] width 164 height 31
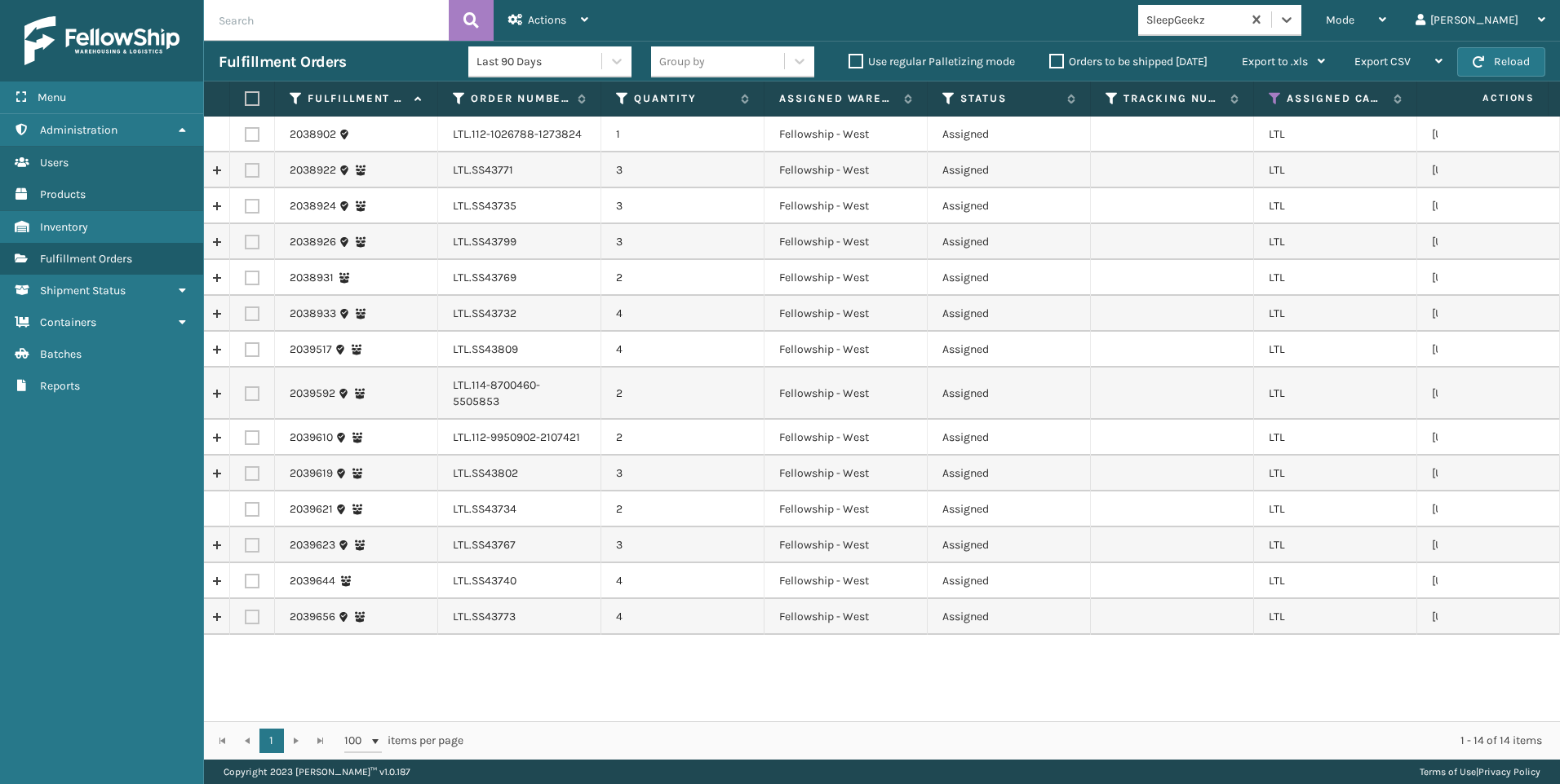
click at [255, 111] on th at bounding box center [252, 99] width 45 height 35
click at [254, 101] on label at bounding box center [249, 98] width 10 height 15
click at [245, 101] on input "checkbox" at bounding box center [244, 98] width 1 height 11
checkbox input "true"
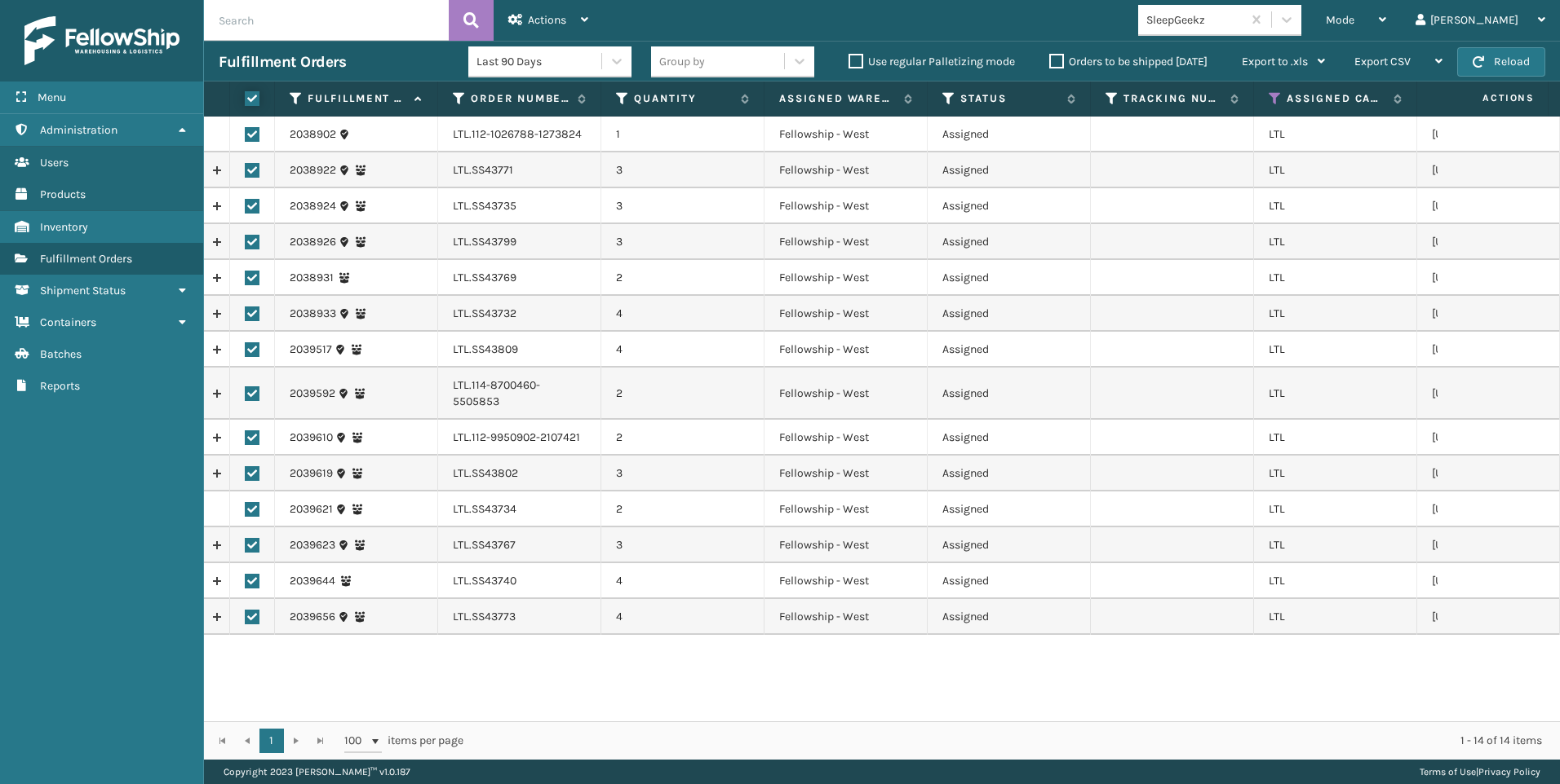
checkbox input "true"
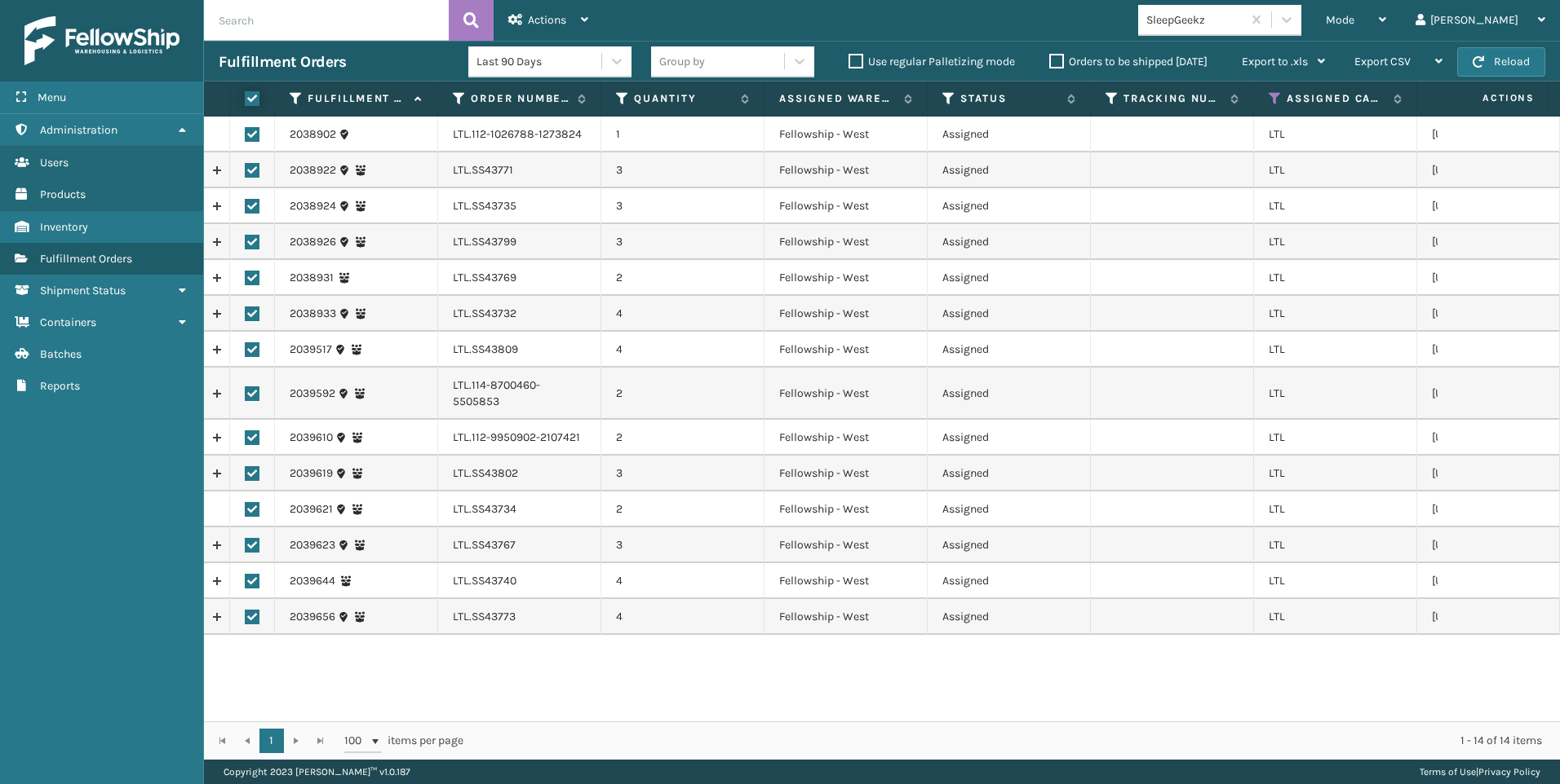
checkbox input "true"
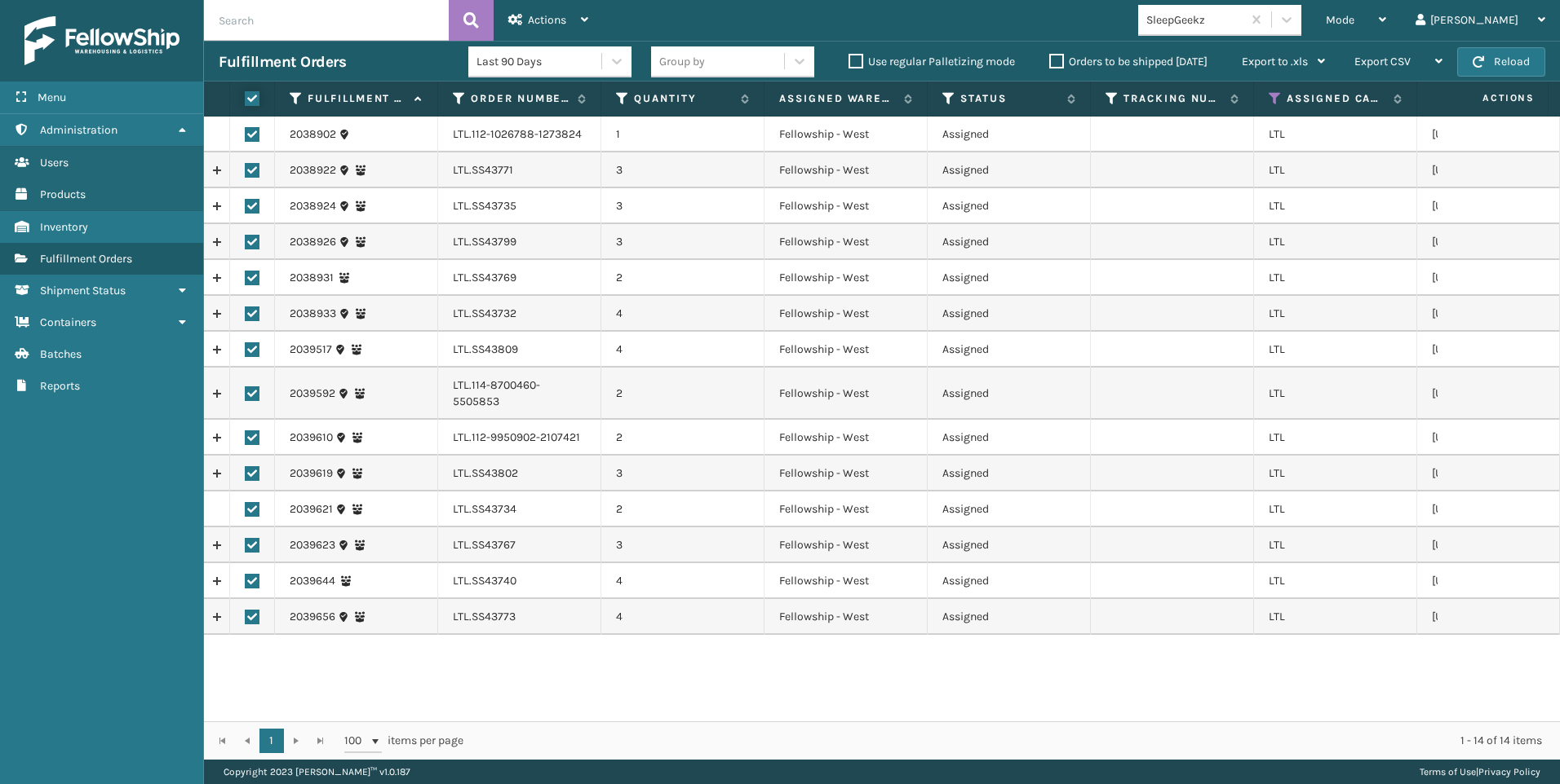
checkbox input "true"
click at [528, 10] on div "Actions" at bounding box center [548, 20] width 80 height 40
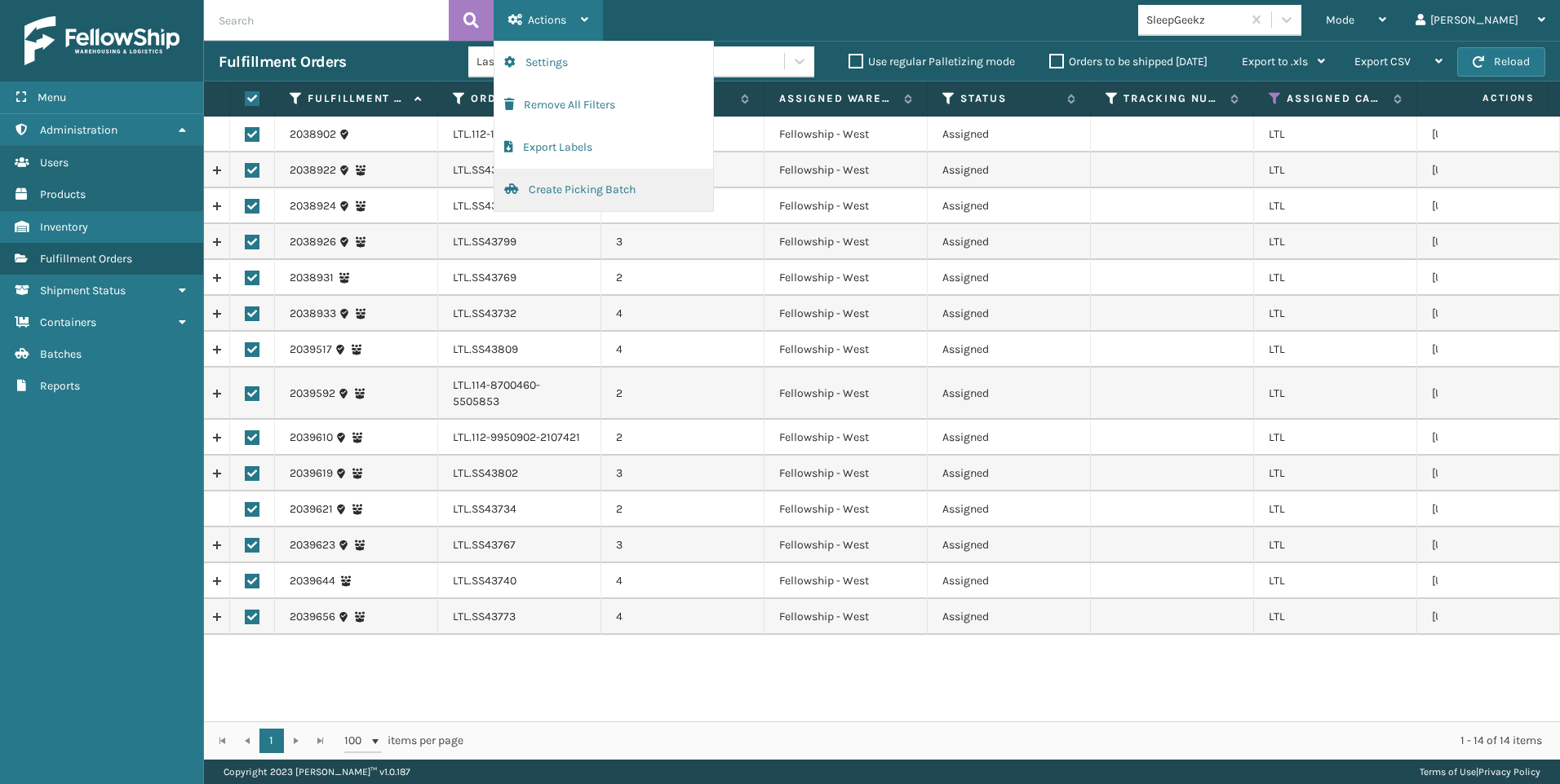
click at [616, 190] on button "Create Picking Batch" at bounding box center [604, 189] width 219 height 42
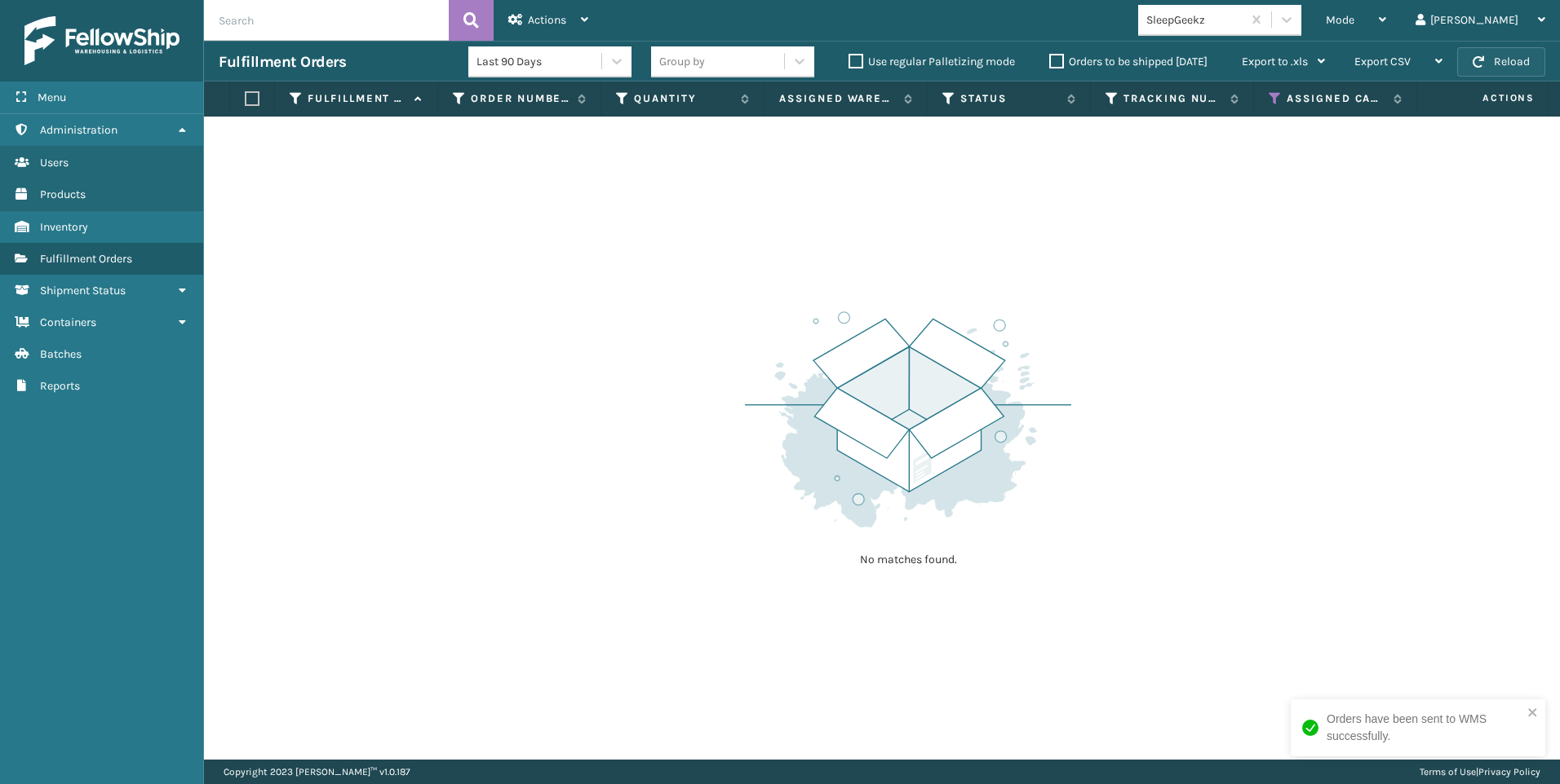
click at [1471, 63] on button "Reload" at bounding box center [1501, 62] width 88 height 30
click at [1334, 324] on div "No matches found." at bounding box center [882, 437] width 1356 height 643
click at [830, 339] on img at bounding box center [908, 419] width 326 height 226
